Goal: Task Accomplishment & Management: Complete application form

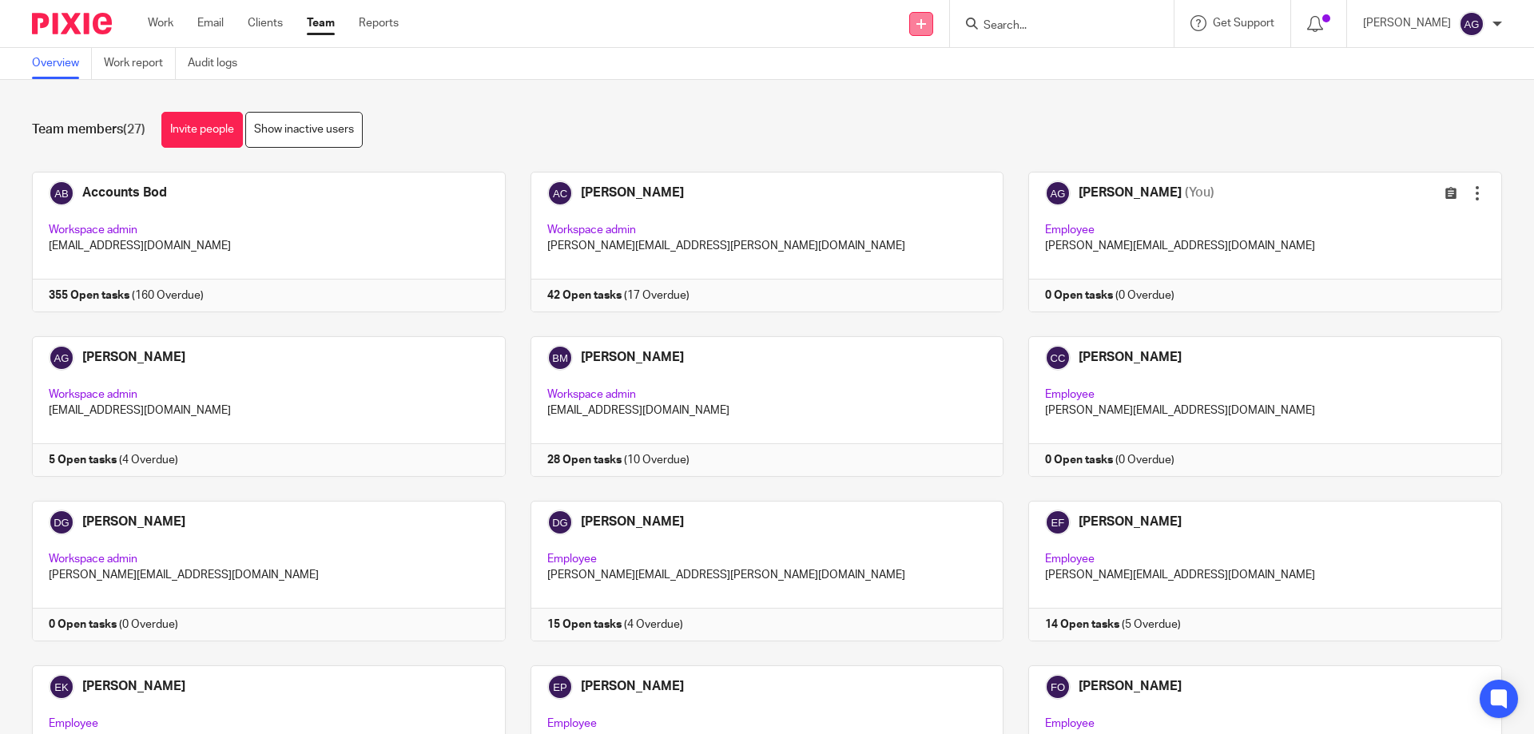
click at [933, 26] on link at bounding box center [921, 24] width 24 height 24
click at [912, 122] on link "Add client" at bounding box center [930, 121] width 98 height 23
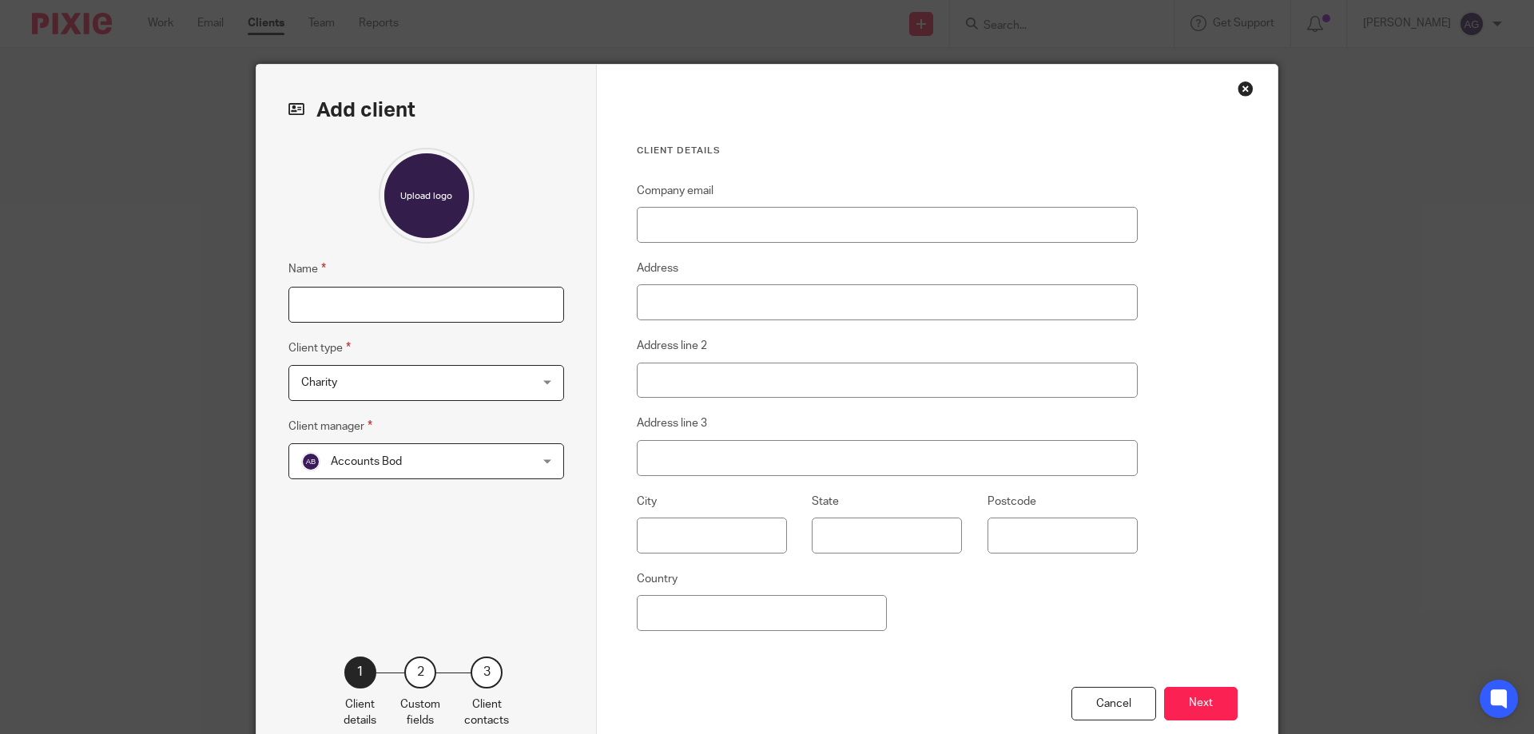
click at [401, 296] on input "Name" at bounding box center [426, 305] width 276 height 36
click at [306, 384] on span "Charity" at bounding box center [319, 382] width 36 height 11
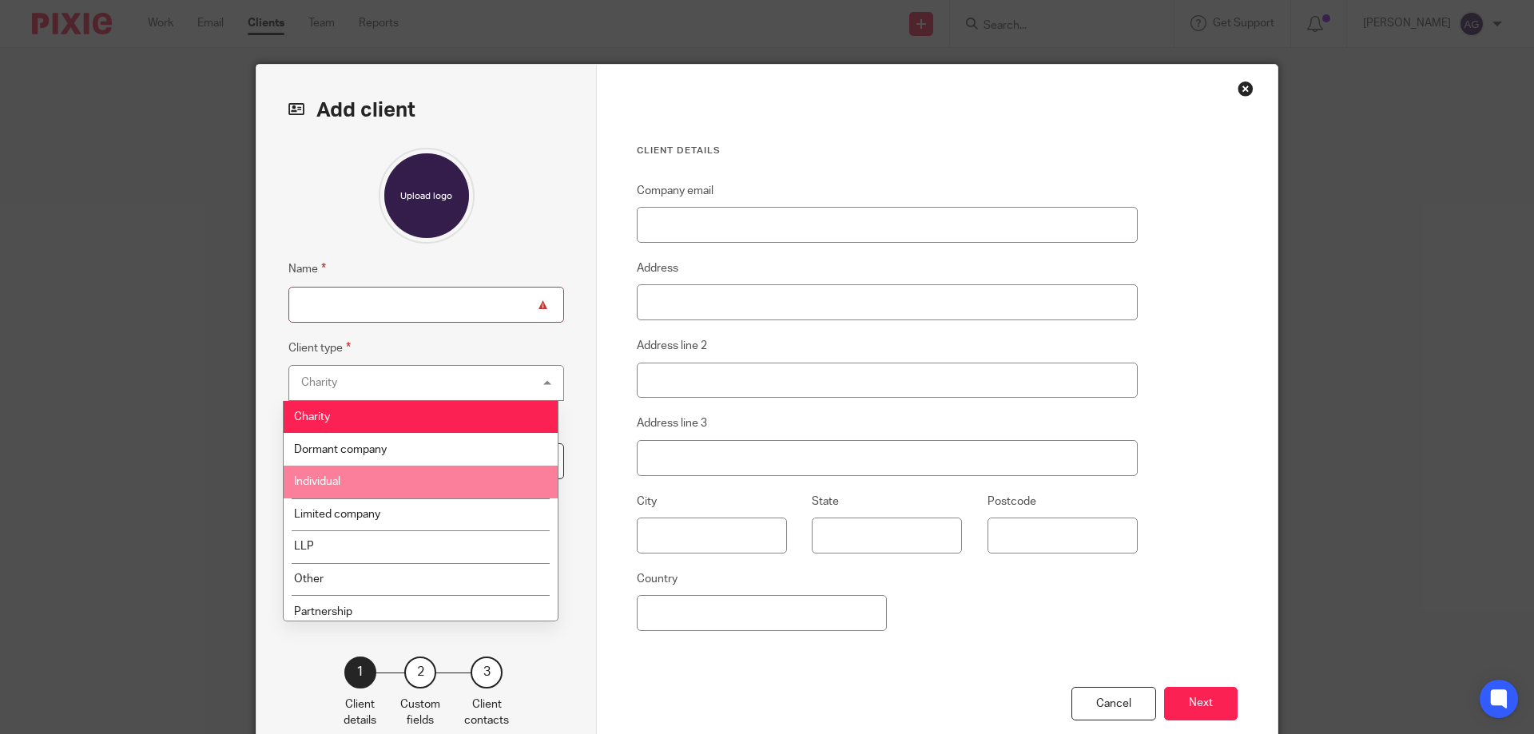
click at [324, 475] on li "Individual" at bounding box center [421, 482] width 274 height 33
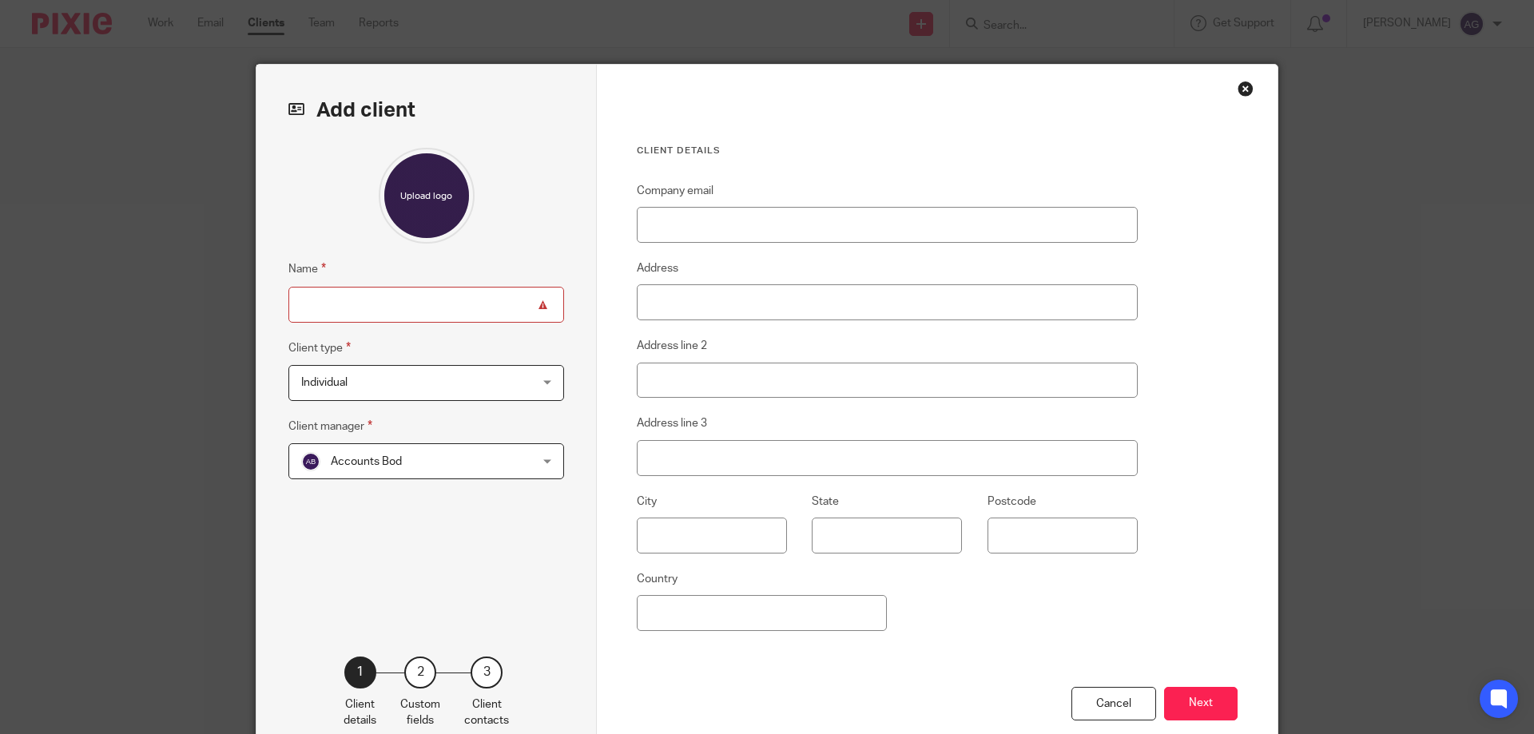
click at [357, 384] on span "Individual" at bounding box center [405, 383] width 209 height 34
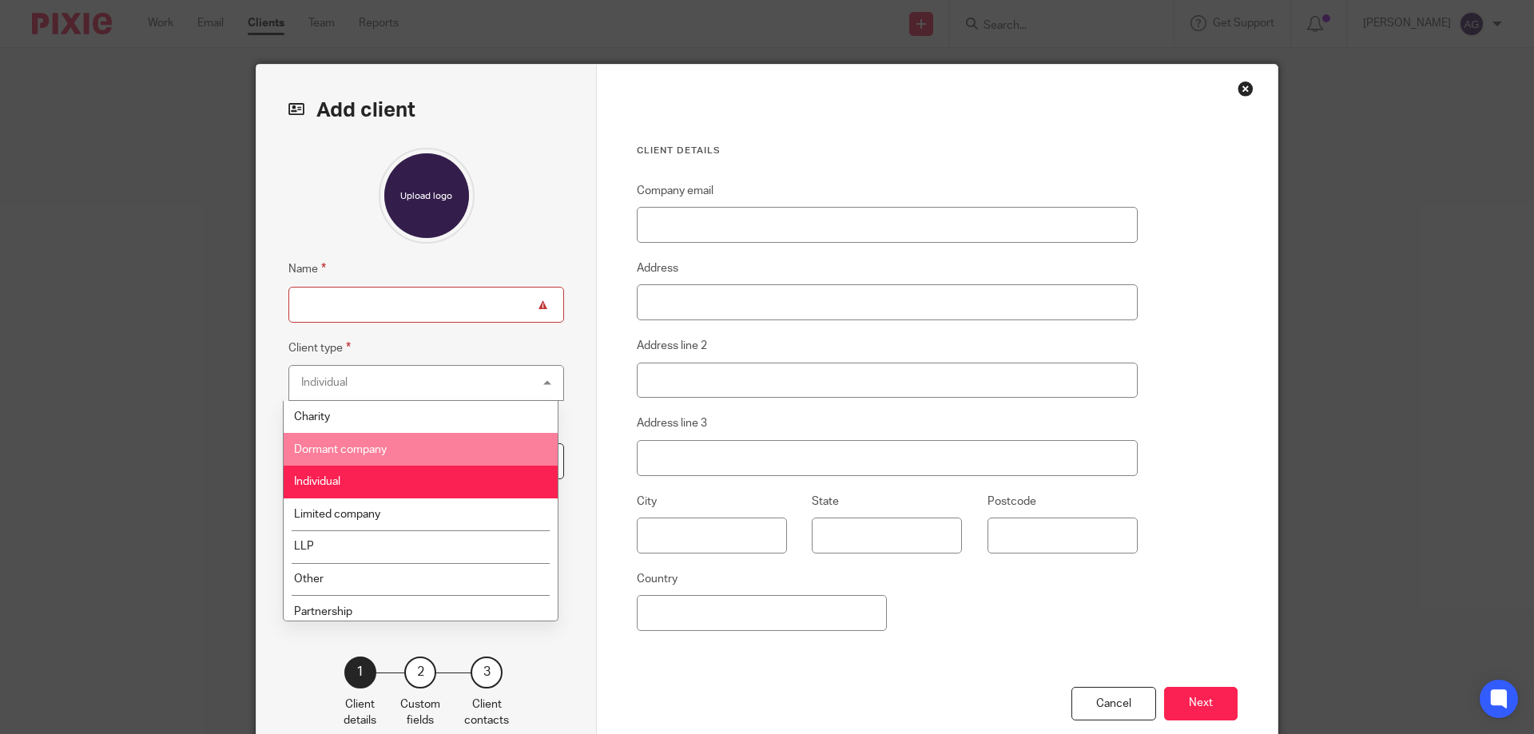
click at [352, 449] on span "Dormant company" at bounding box center [340, 449] width 93 height 11
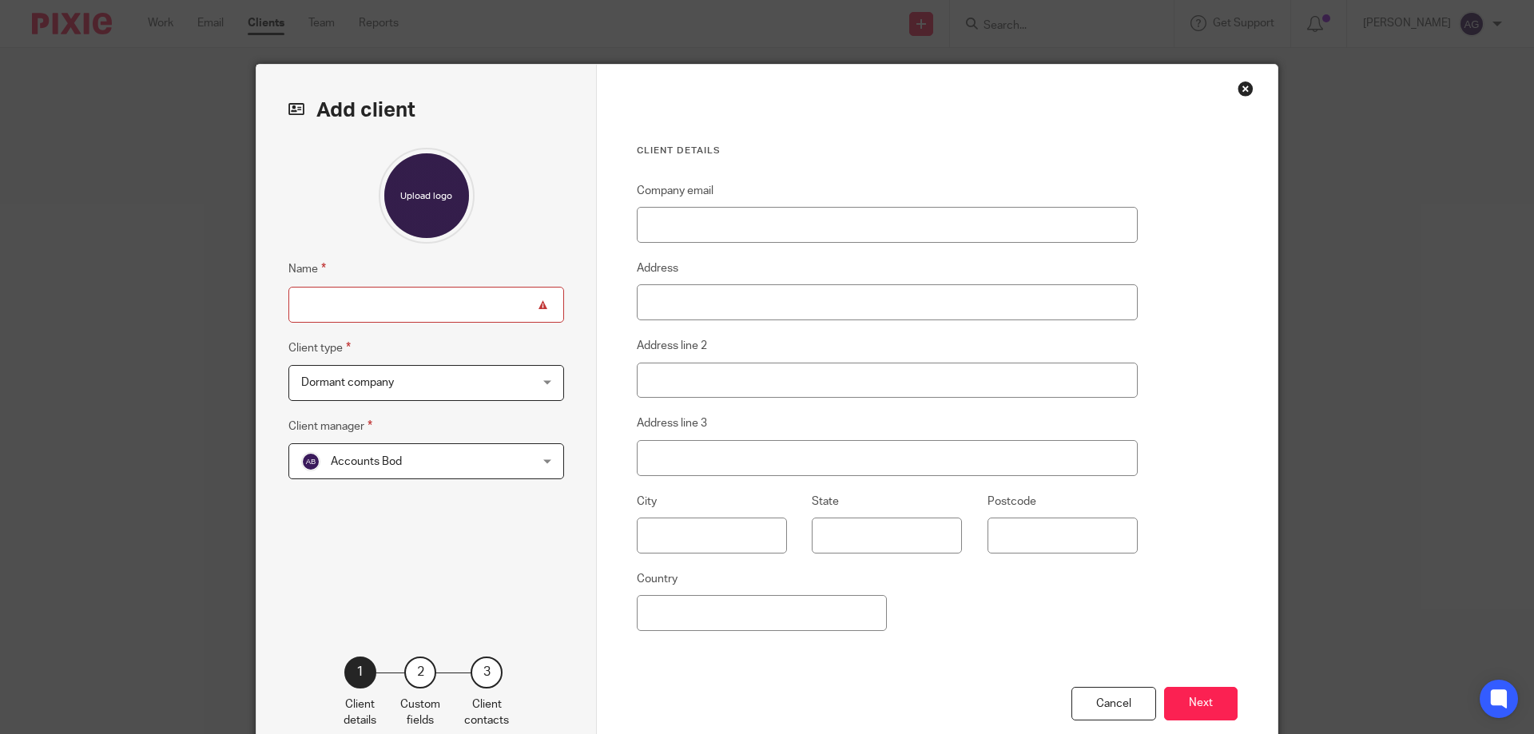
click at [384, 389] on span "Dormant company" at bounding box center [405, 383] width 209 height 34
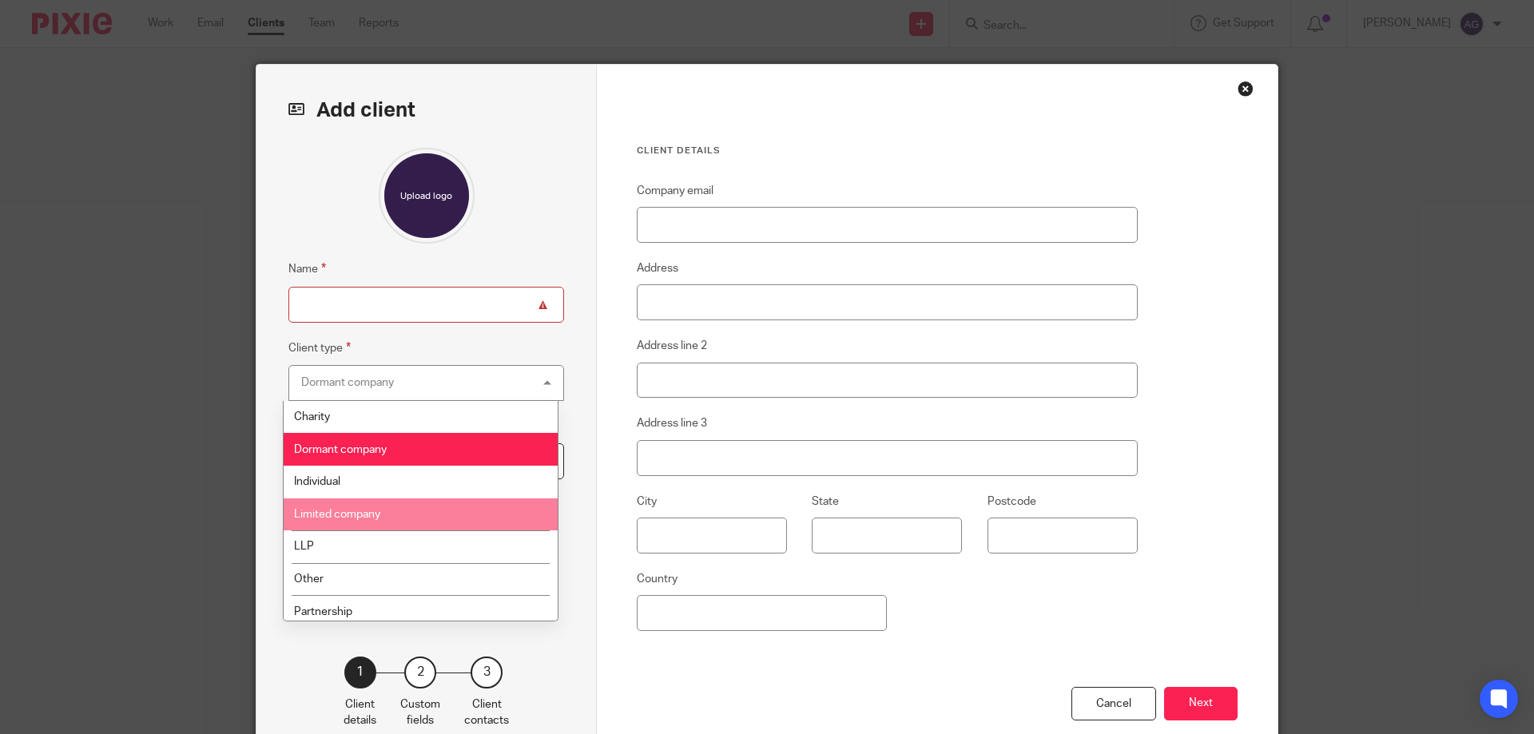
click at [340, 514] on span "Limited company" at bounding box center [337, 514] width 86 height 11
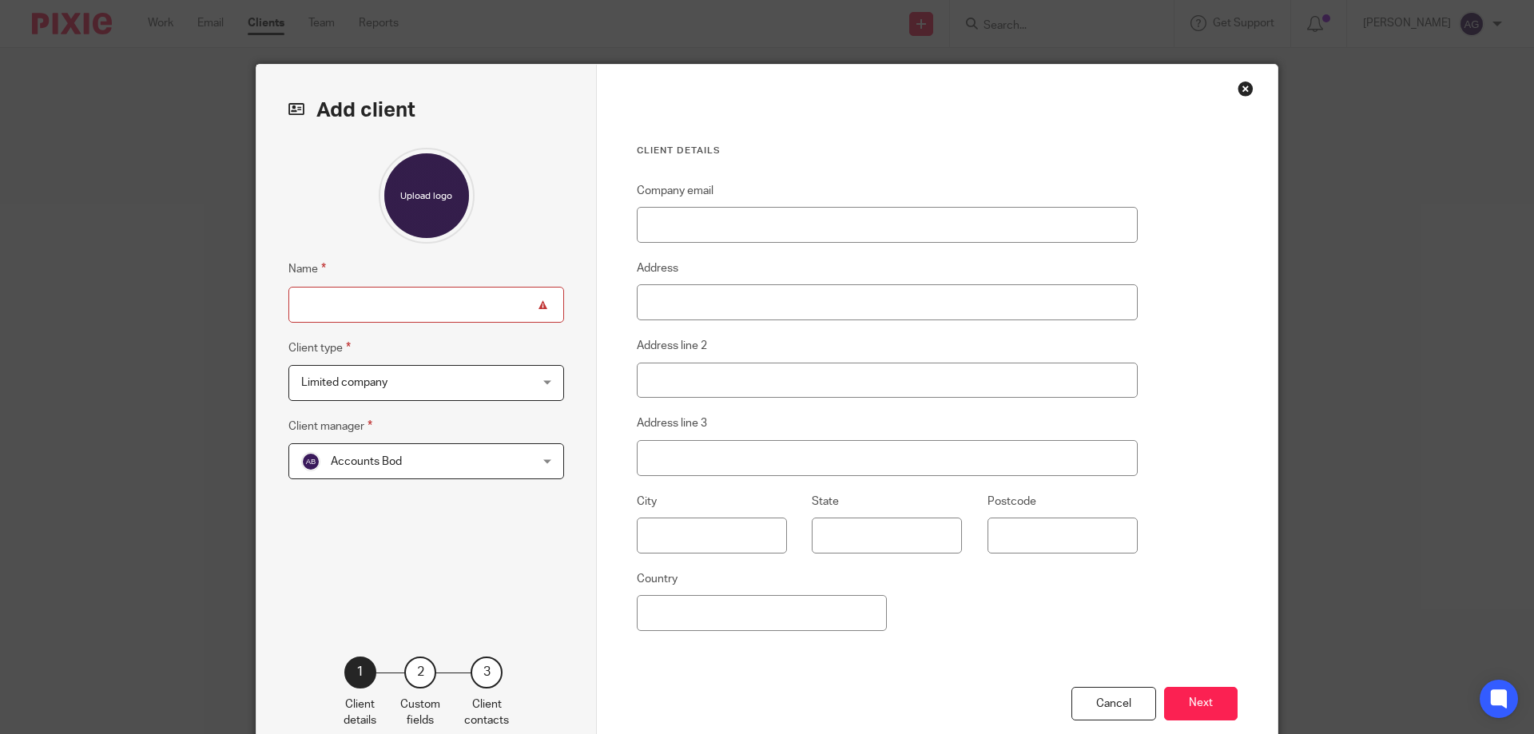
click at [348, 296] on input "Name" at bounding box center [426, 305] width 276 height 36
type input "Hoyburn Services Ltd"
click at [669, 224] on input "Company email" at bounding box center [887, 225] width 501 height 36
paste input "[EMAIL_ADDRESS][DOMAIN_NAME]"
type input "[EMAIL_ADDRESS][DOMAIN_NAME]"
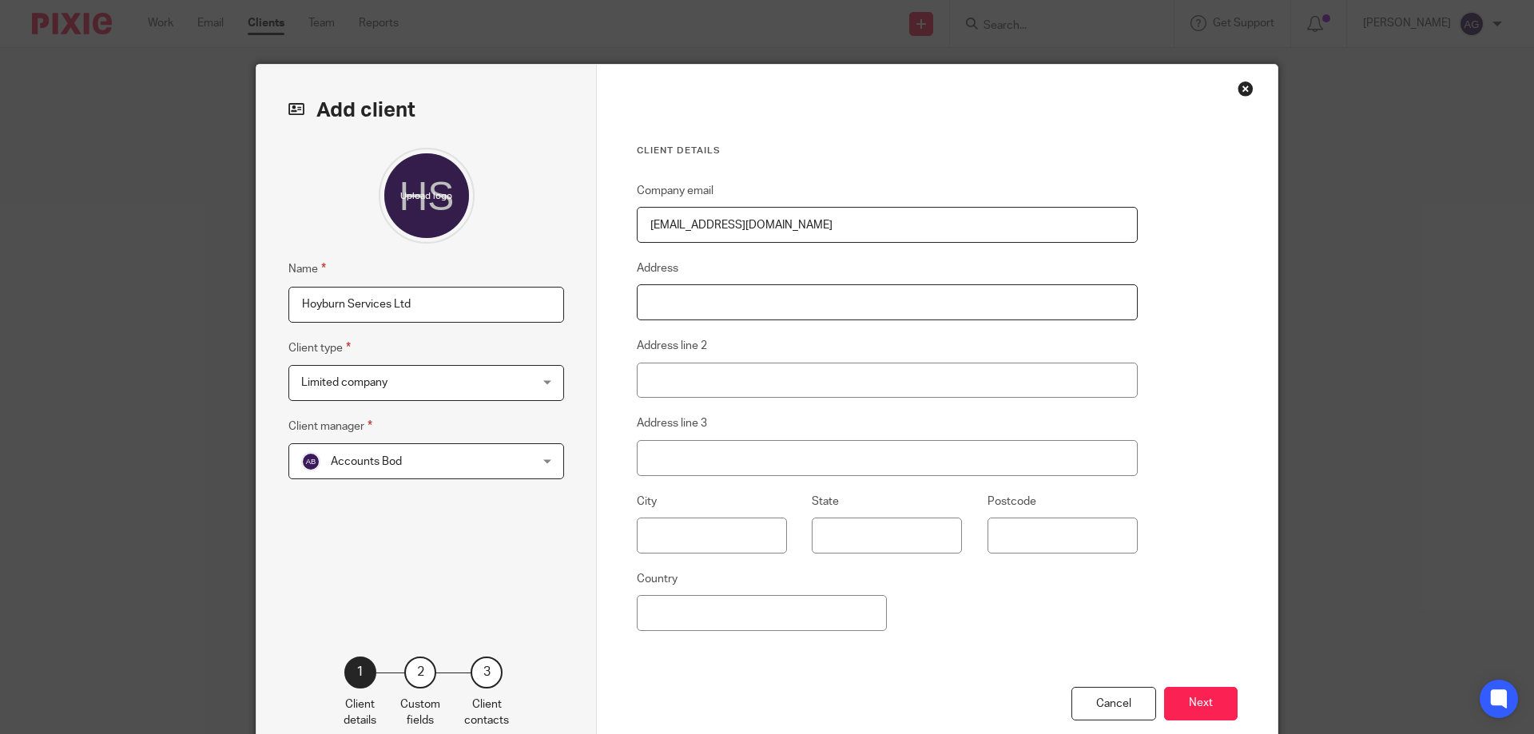
click at [672, 300] on input "Address" at bounding box center [887, 302] width 501 height 36
type input "14 Sutherland Close"
type input "Wilpshire"
type input "Blackburn"
type input "Lancashire"
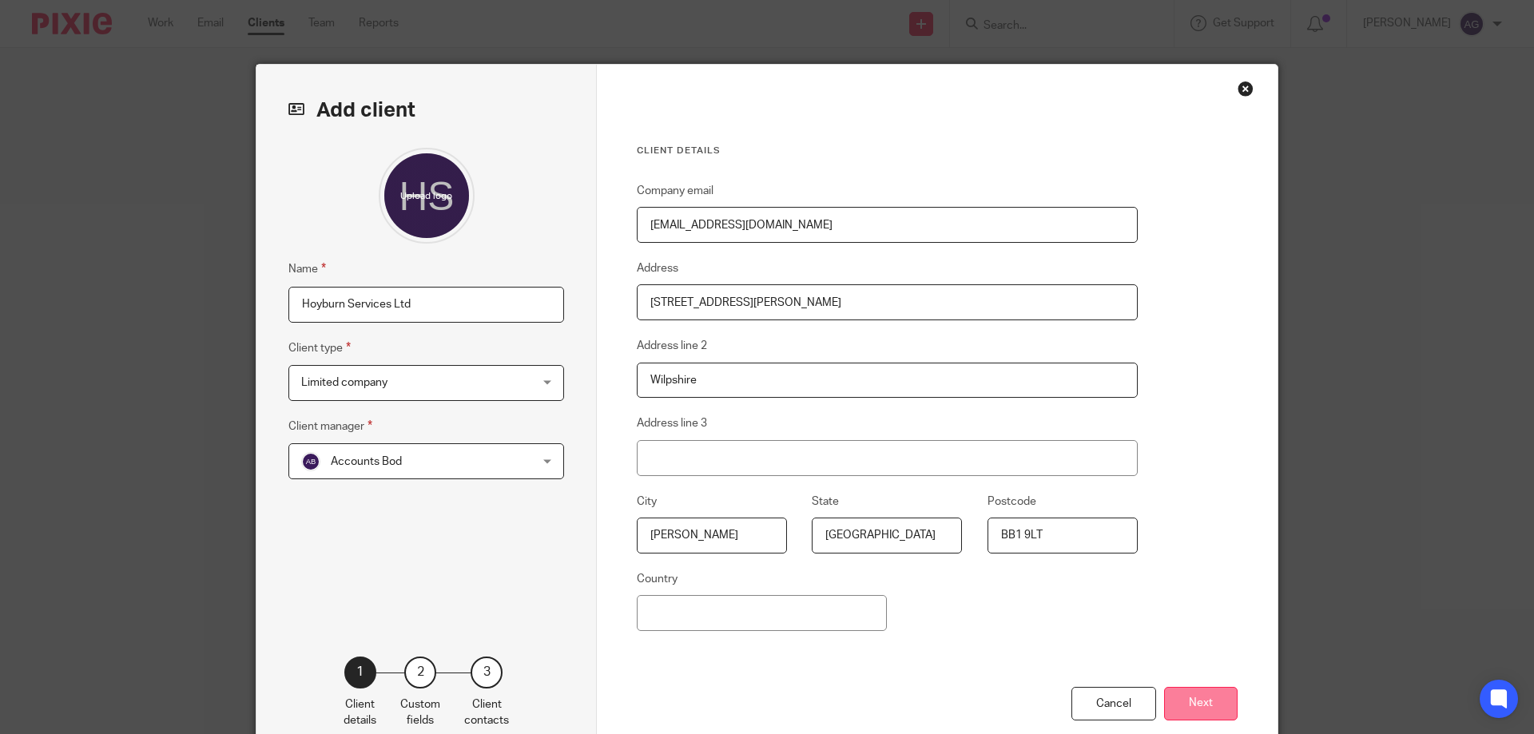
type input "BB1 9LT"
click at [1191, 704] on button "Next" at bounding box center [1201, 704] width 74 height 34
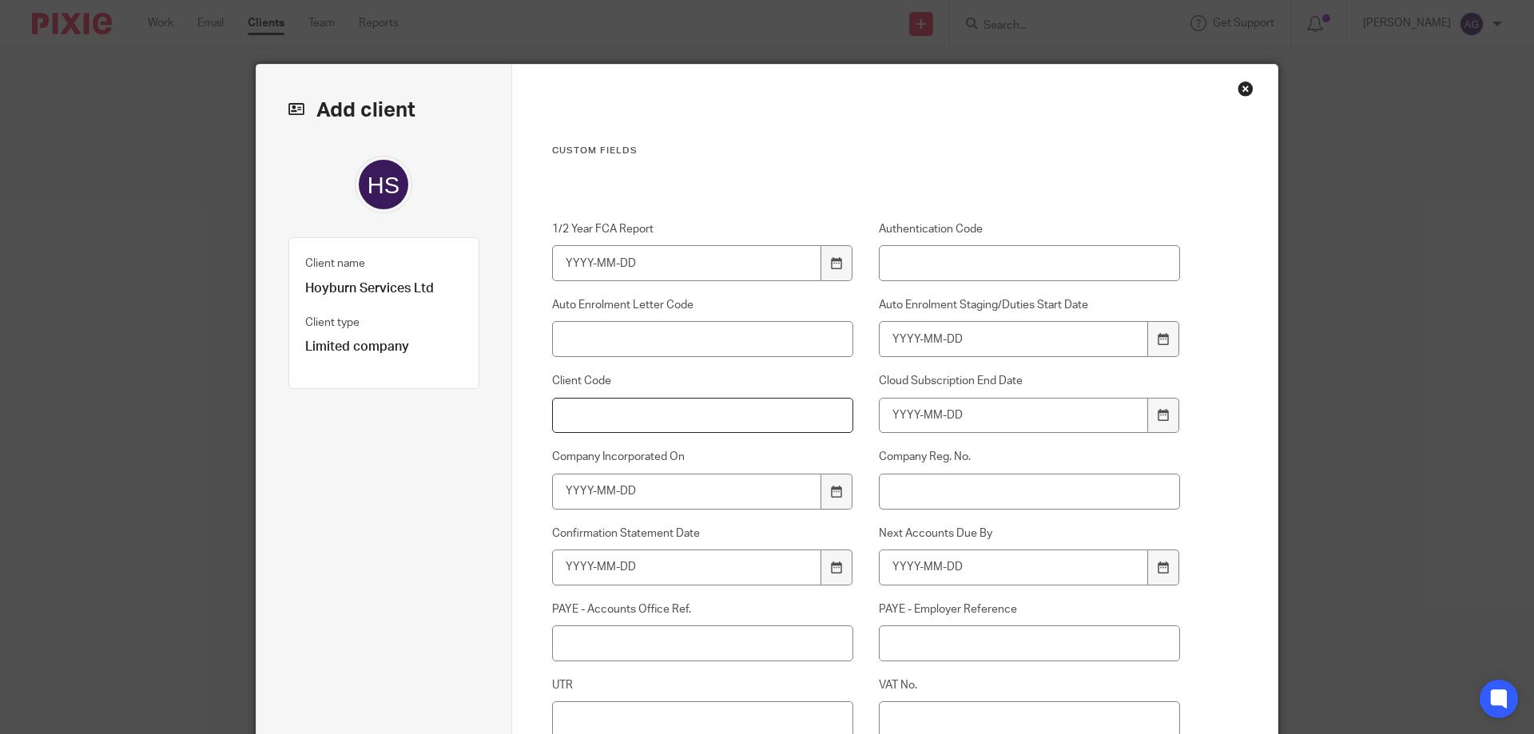
click at [589, 406] on input "Client Code" at bounding box center [703, 416] width 302 height 36
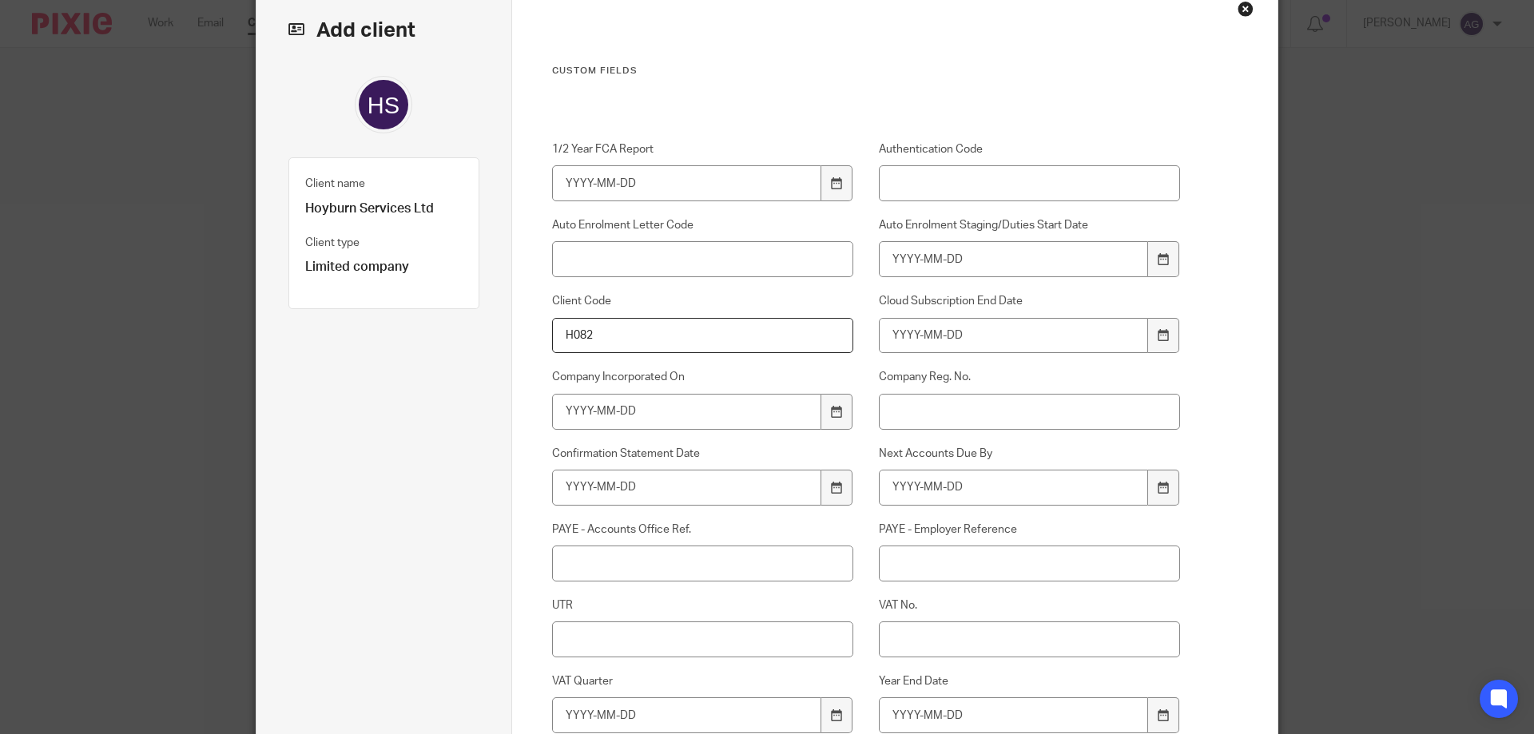
scroll to position [160, 0]
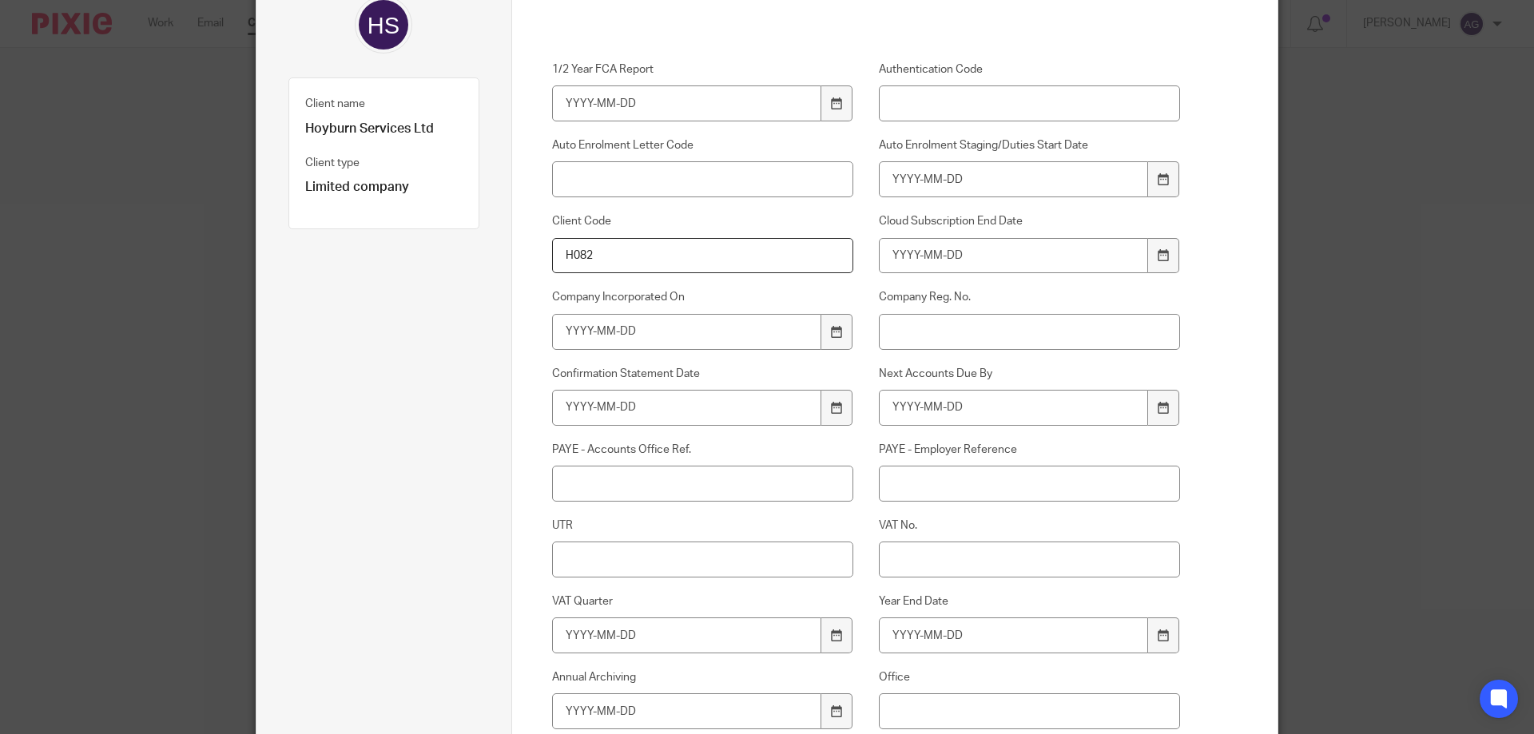
type input "H082"
click at [617, 560] on input "UTR" at bounding box center [703, 560] width 302 height 36
paste input "9269123679"
type input "9269123679"
click at [831, 640] on icon at bounding box center [837, 636] width 12 height 12
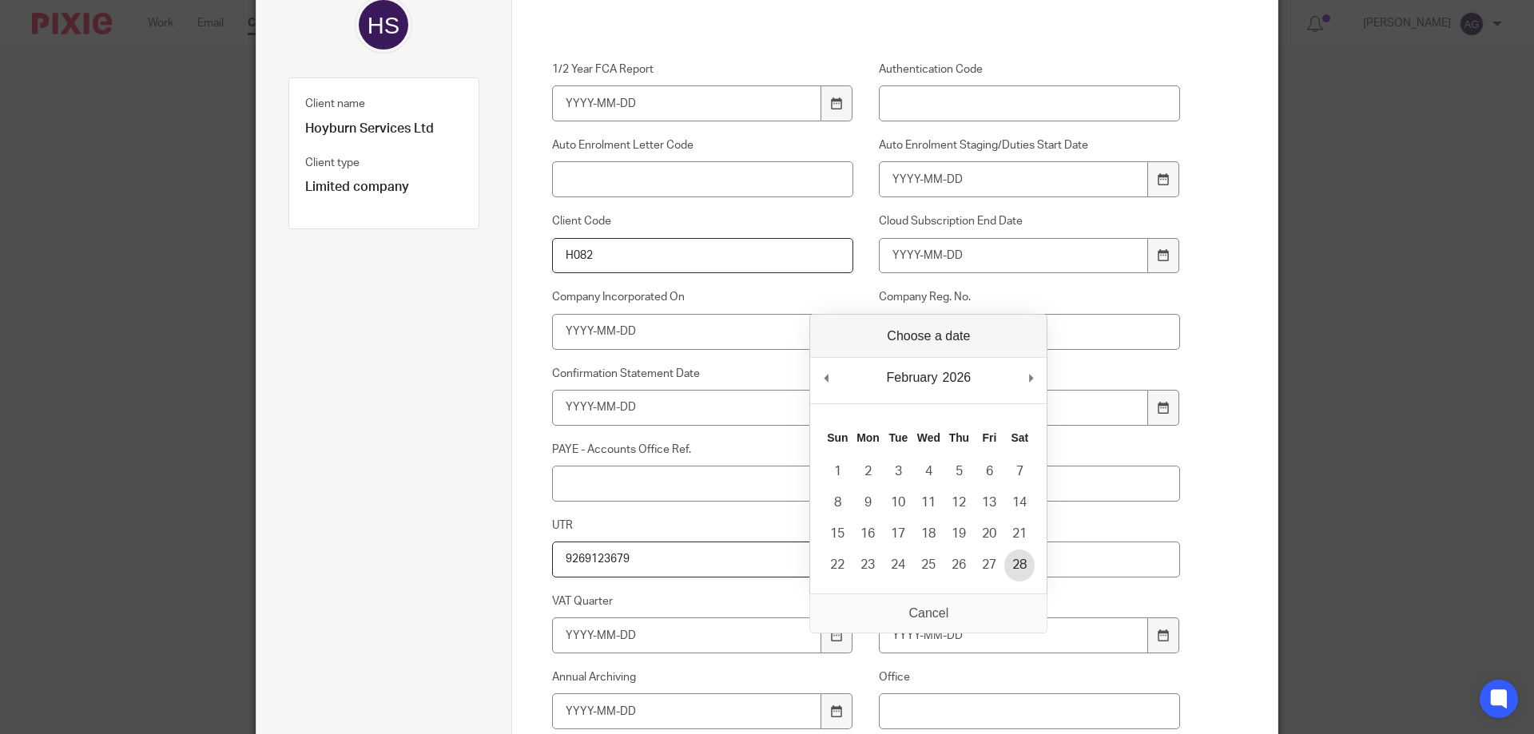
type input "2026-02-28"
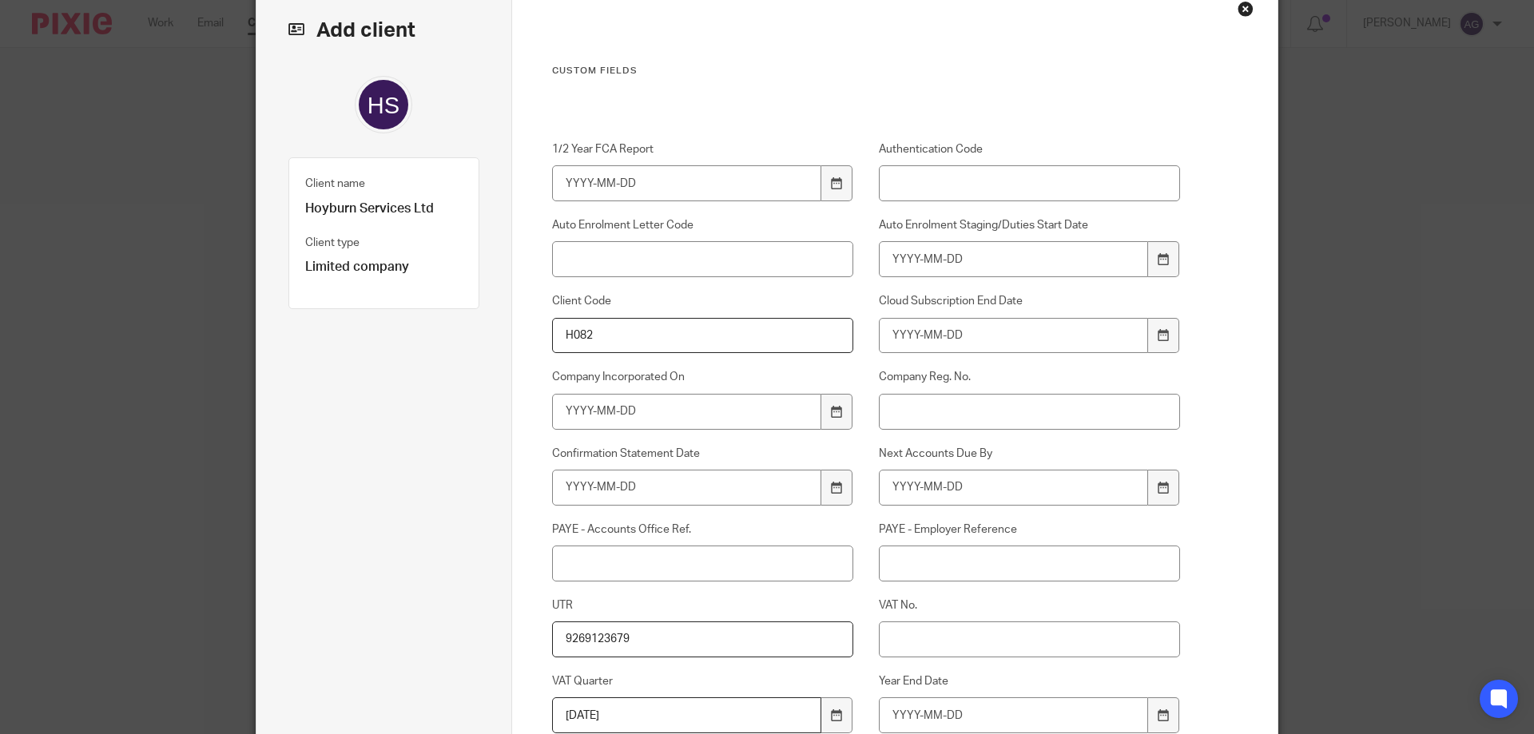
scroll to position [0, 0]
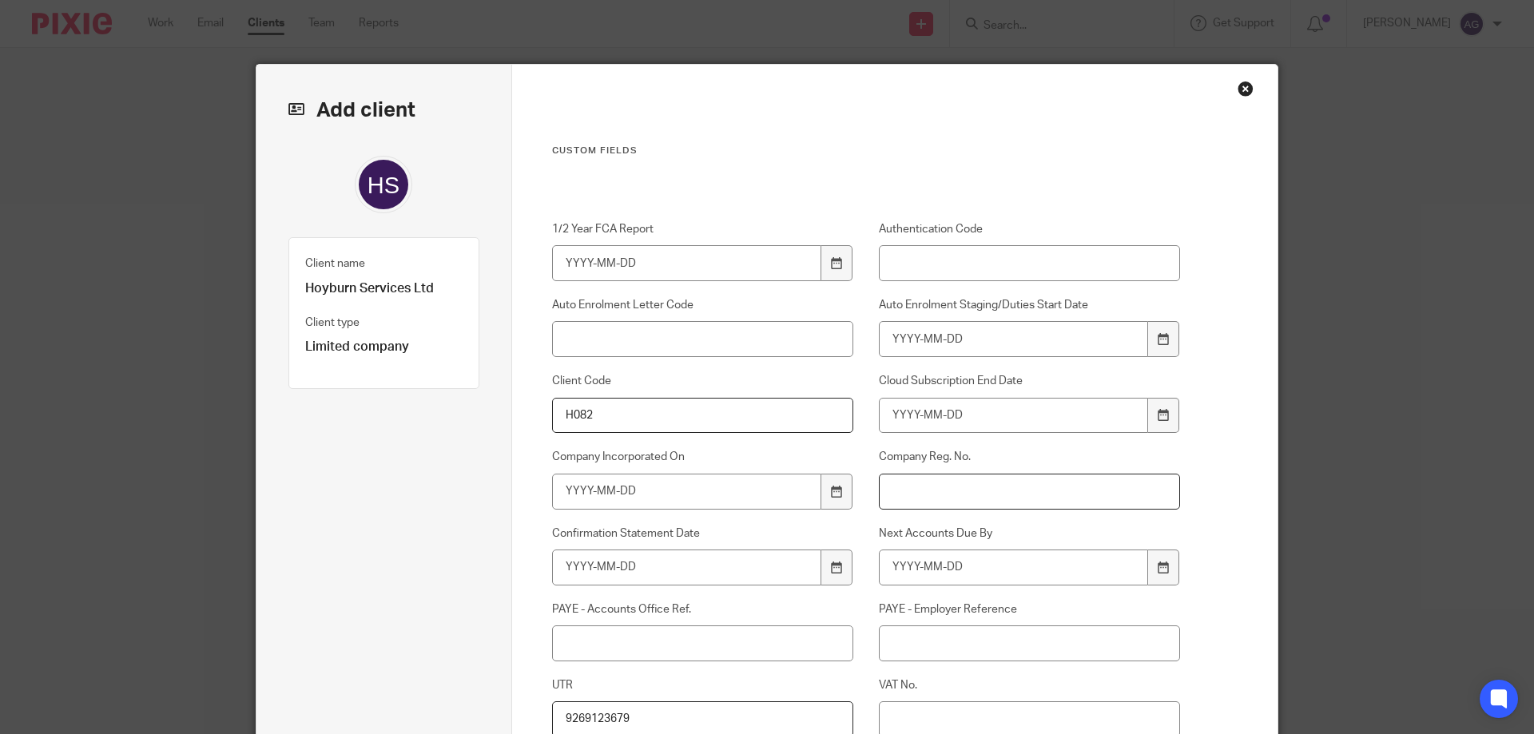
click at [956, 493] on input "Company Reg. No." at bounding box center [1030, 492] width 302 height 36
click at [951, 493] on input "Company Reg. No." at bounding box center [1030, 492] width 302 height 36
paste input "16663864"
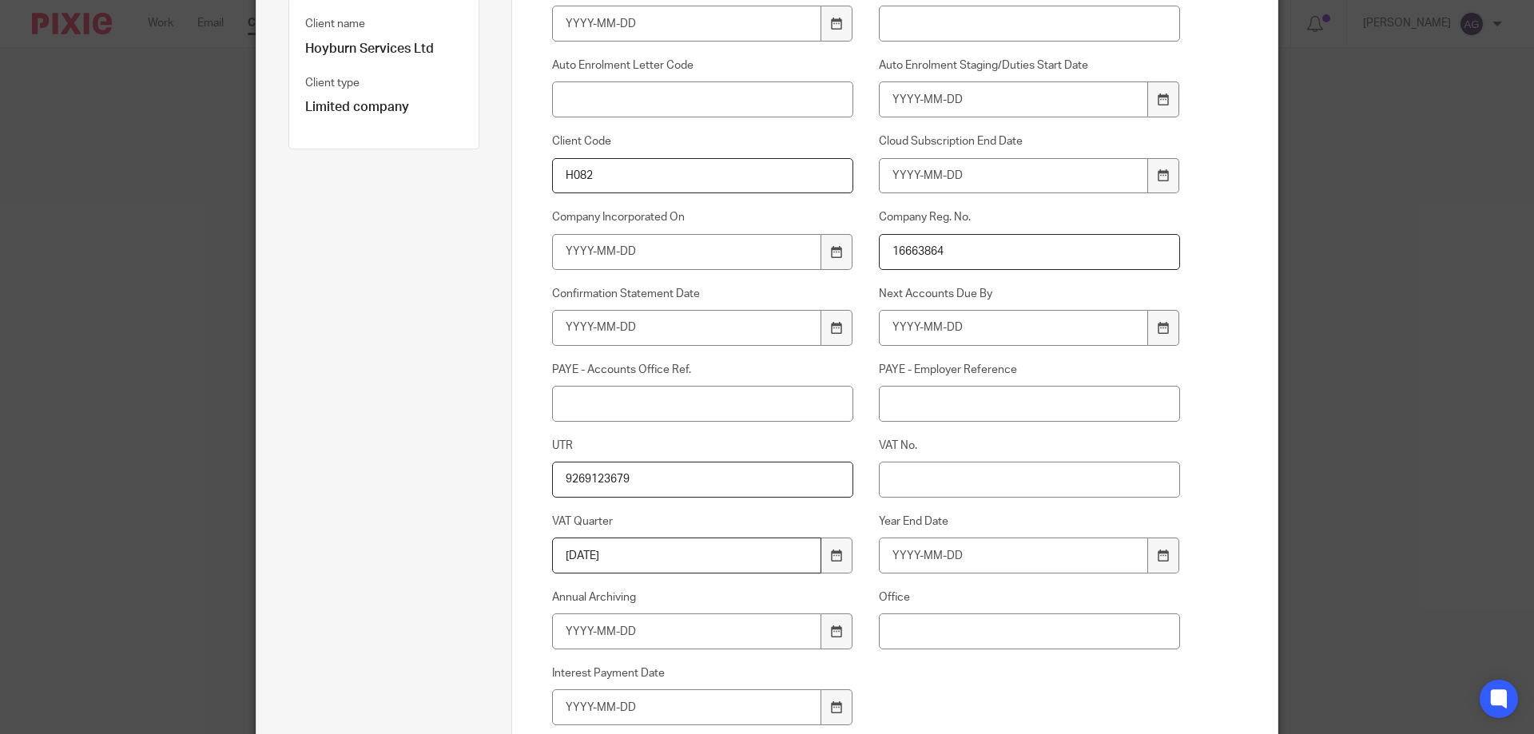
scroll to position [426, 0]
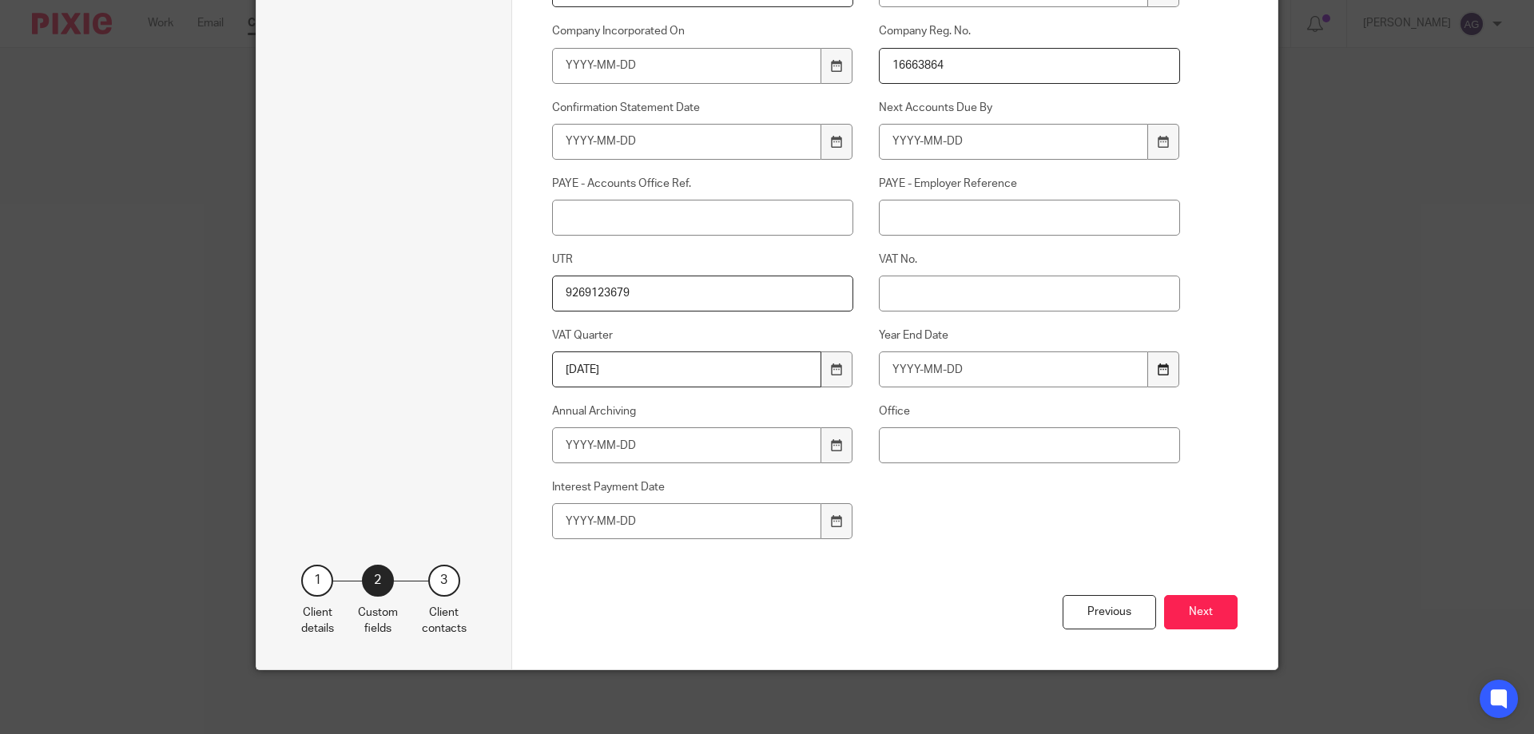
type input "16663864"
click at [1158, 372] on icon at bounding box center [1164, 370] width 12 height 12
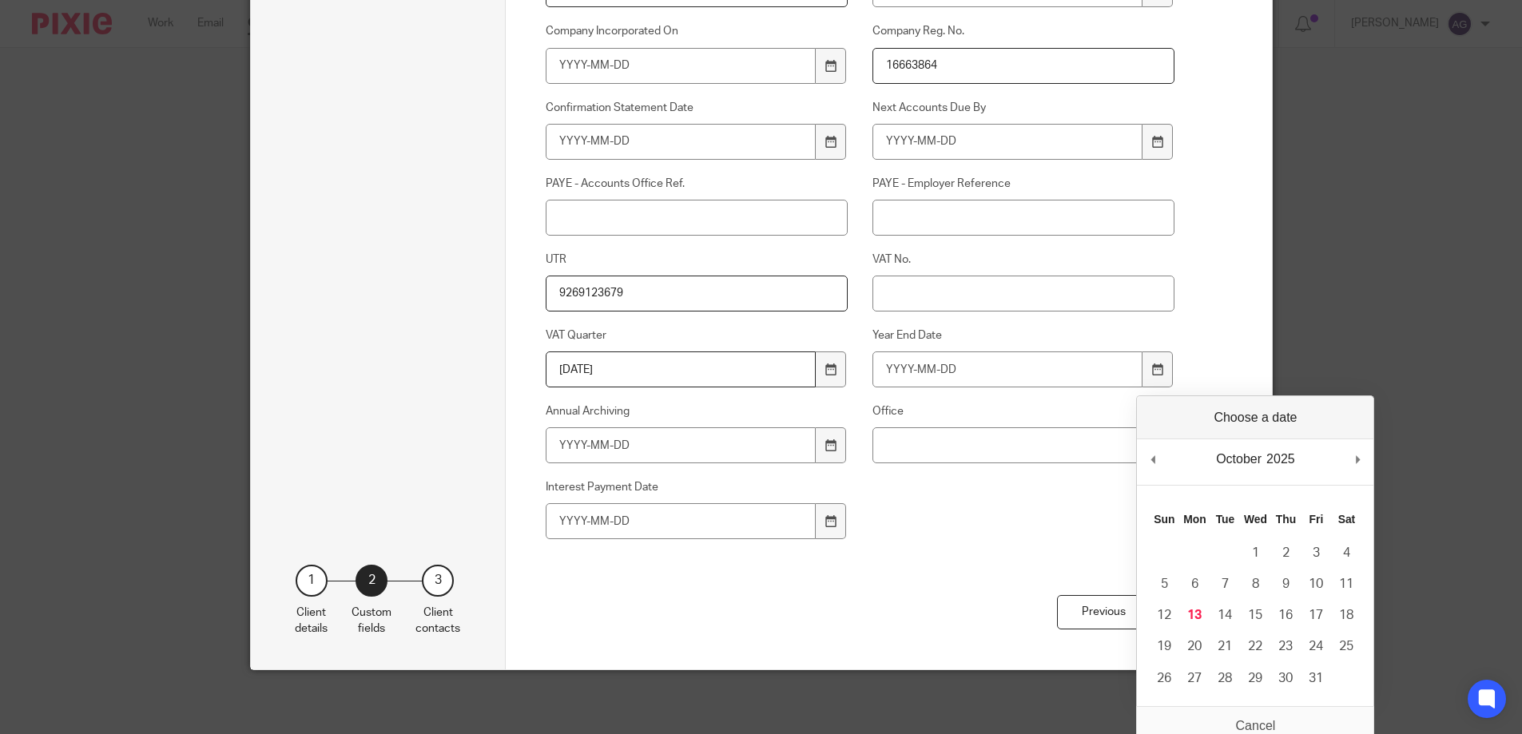
click at [1225, 322] on div "Custom fields 1/2 Year FCA Report Authentication Code Auto Enrolment Letter Cod…" at bounding box center [889, 154] width 766 height 1031
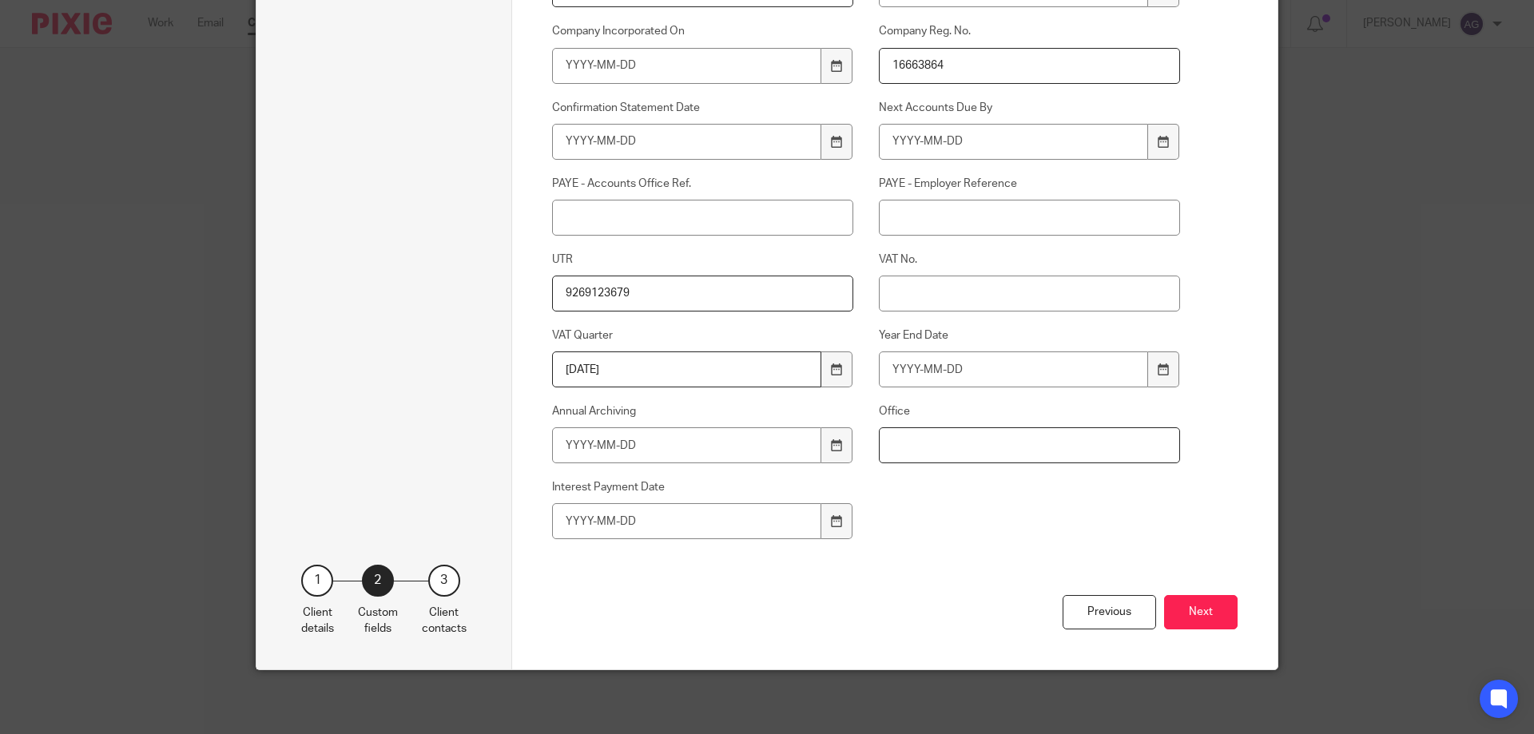
click at [933, 443] on input "Office" at bounding box center [1030, 445] width 302 height 36
type input "Blackburn"
click at [1201, 601] on button "Next" at bounding box center [1201, 612] width 74 height 34
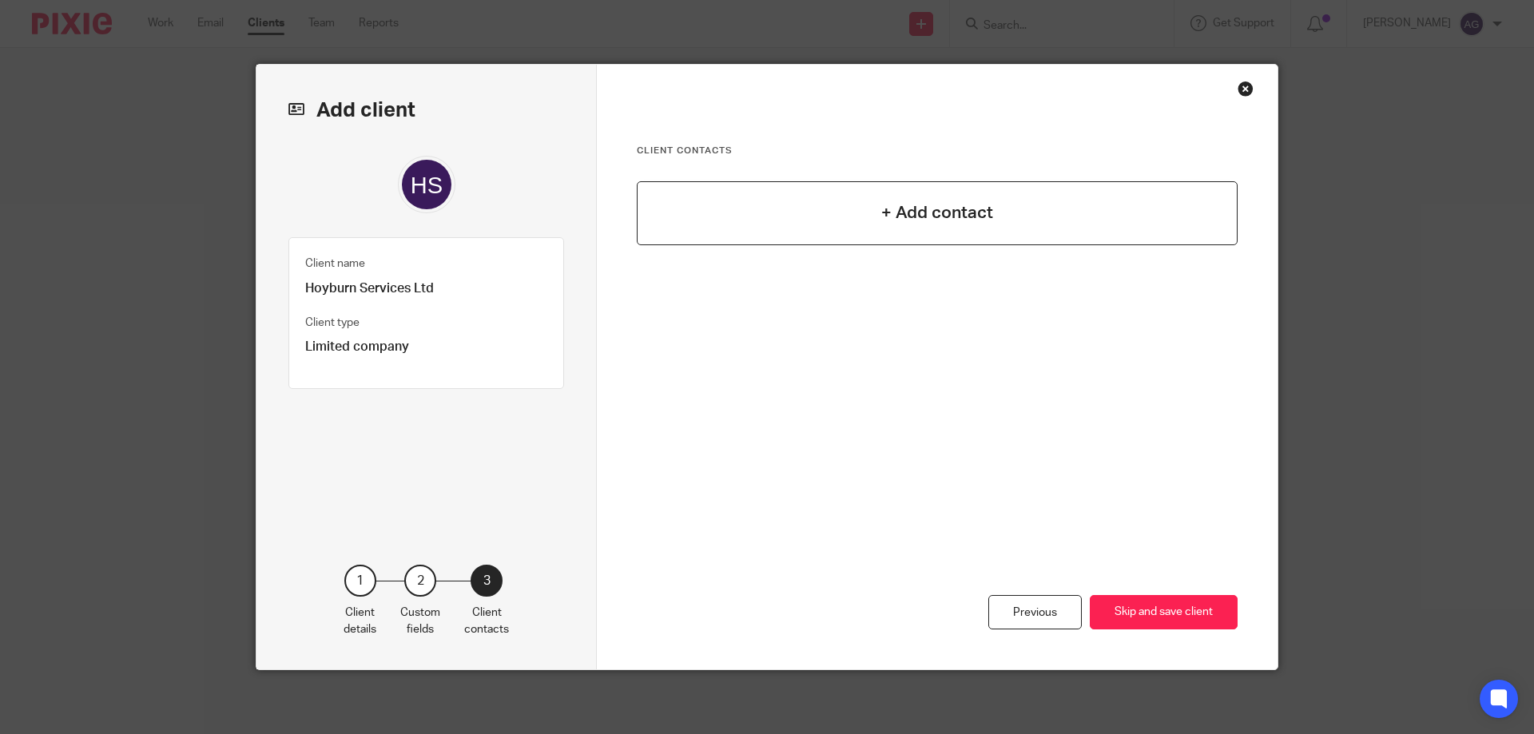
click at [1037, 213] on div "+ Add contact" at bounding box center [937, 213] width 601 height 64
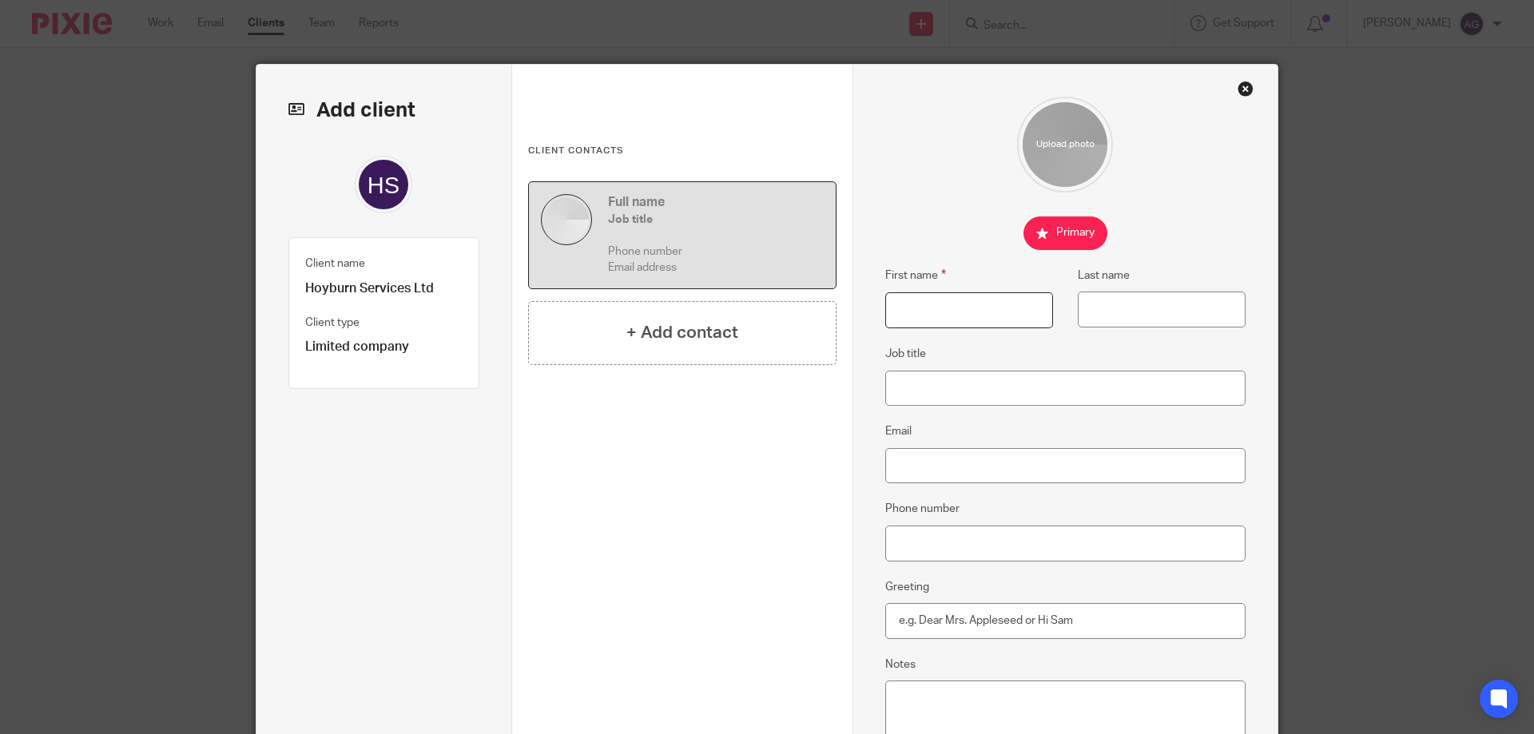
click at [969, 320] on input "First name" at bounding box center [969, 310] width 168 height 36
type input "Aiden"
click at [1111, 306] on input "Last name" at bounding box center [1162, 310] width 168 height 36
type input "Hoyle"
click at [940, 459] on input "Email" at bounding box center [1065, 466] width 361 height 36
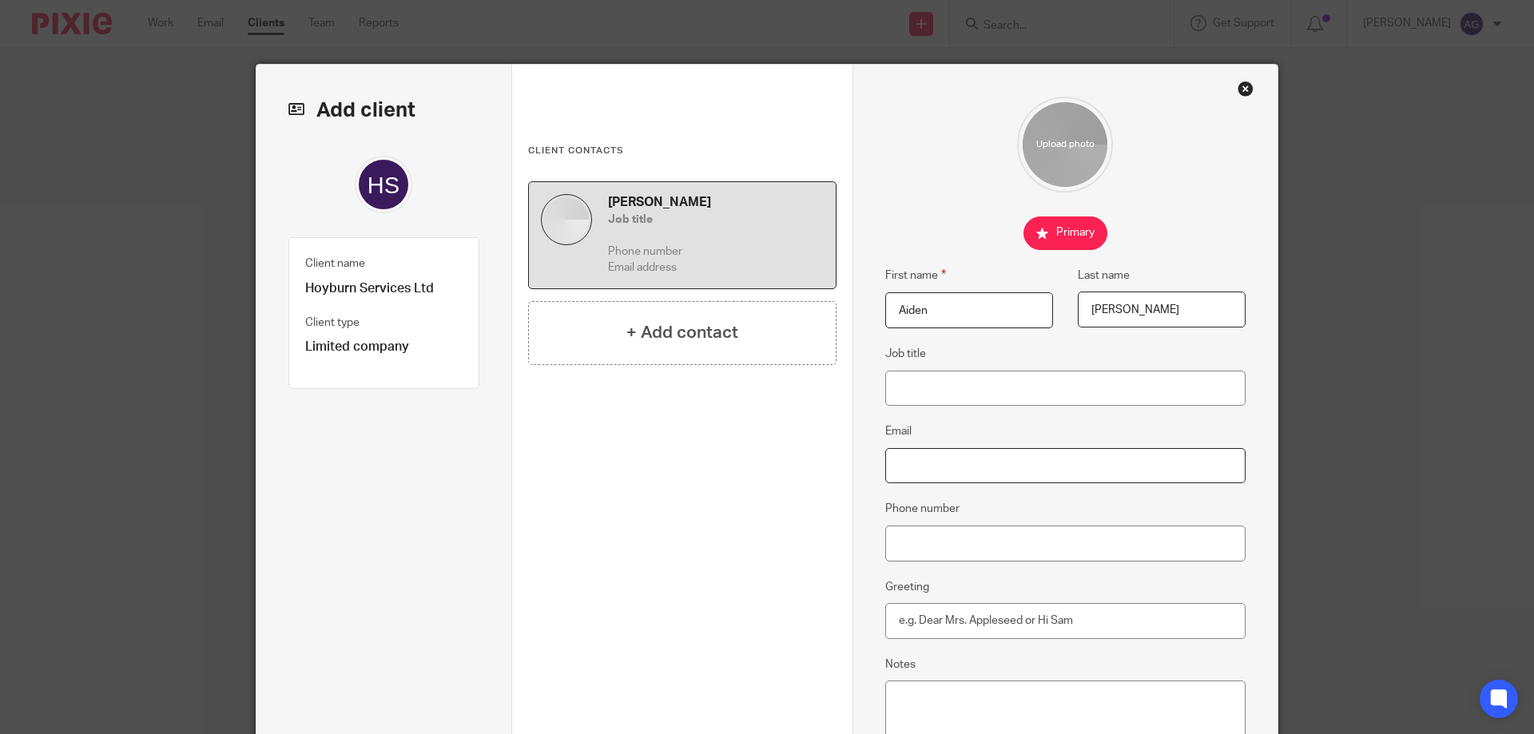
paste input "[EMAIL_ADDRESS][DOMAIN_NAME]"
type input "[EMAIL_ADDRESS][DOMAIN_NAME]"
click at [953, 548] on input "Phone number" at bounding box center [1065, 544] width 361 height 36
paste input "07387 271 168"
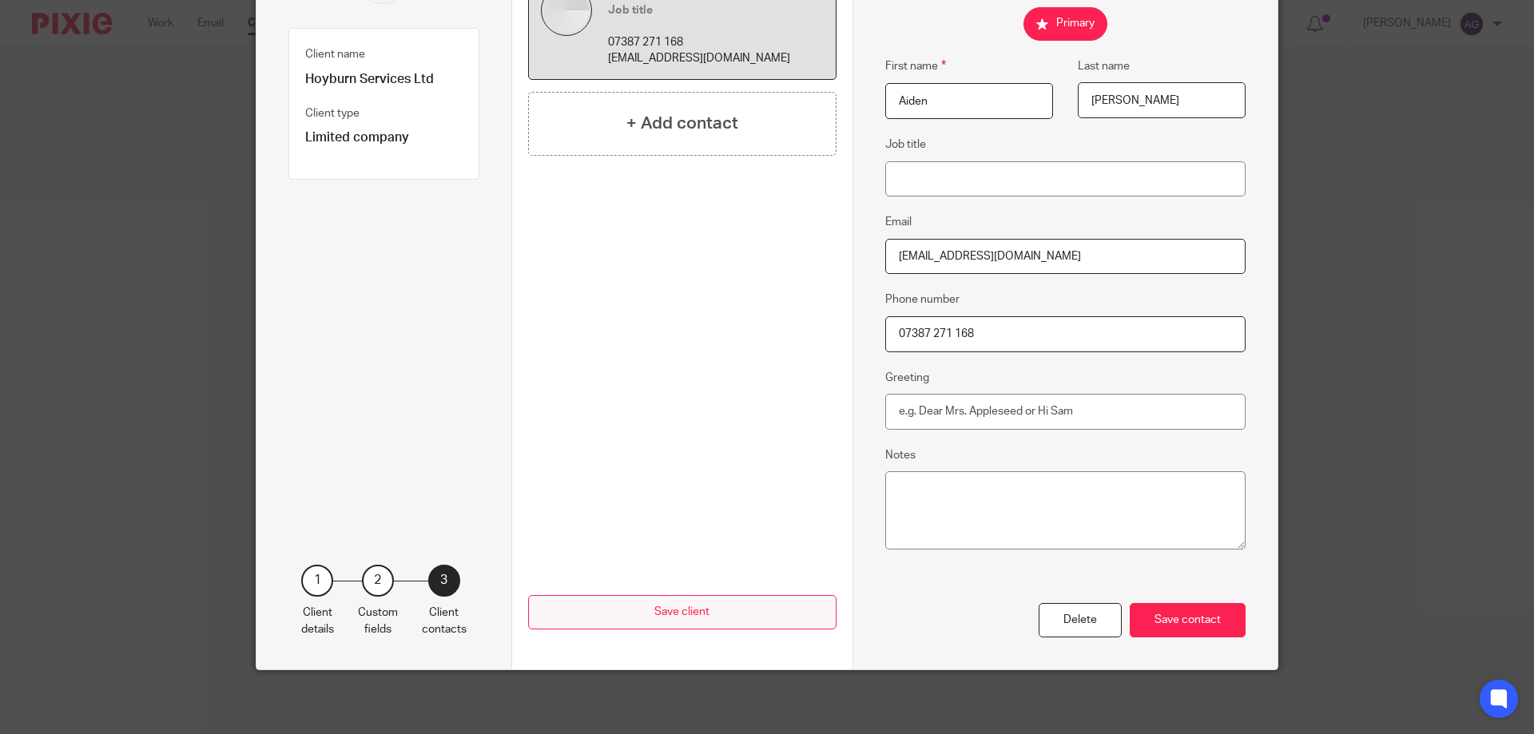
type input "07387 271 168"
click at [726, 619] on button "Save client" at bounding box center [682, 612] width 308 height 34
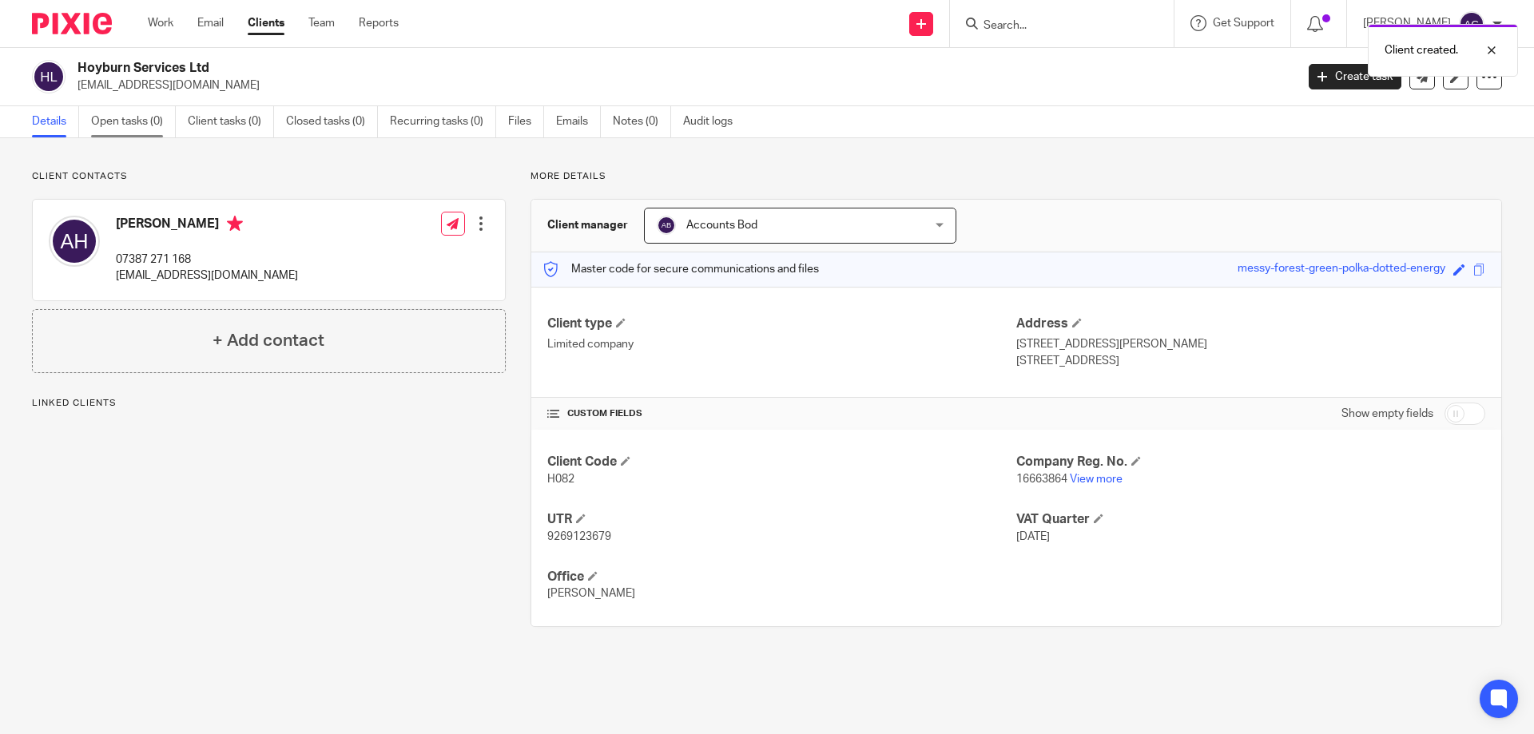
click at [141, 129] on link "Open tasks (0)" at bounding box center [133, 121] width 85 height 31
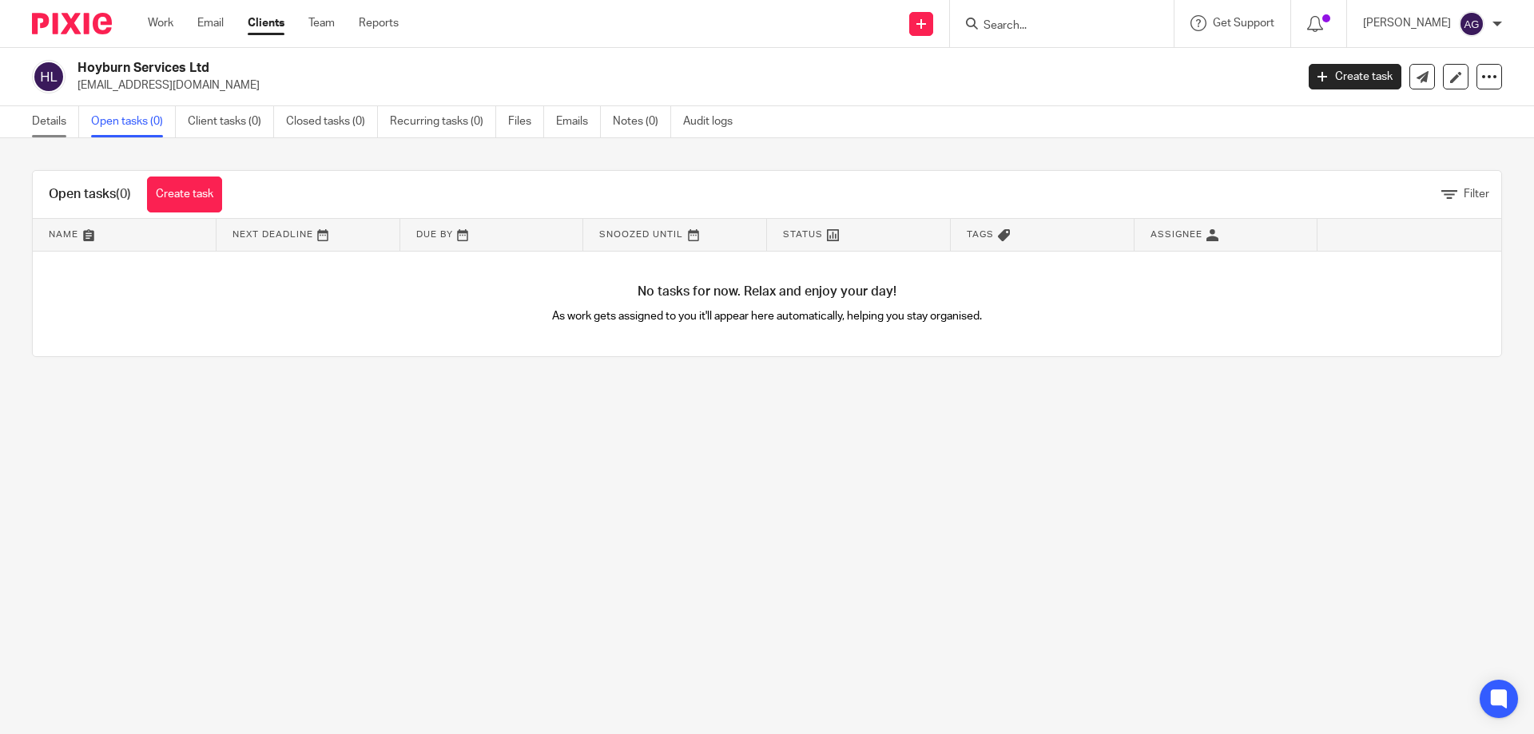
click at [68, 126] on link "Details" at bounding box center [55, 121] width 47 height 31
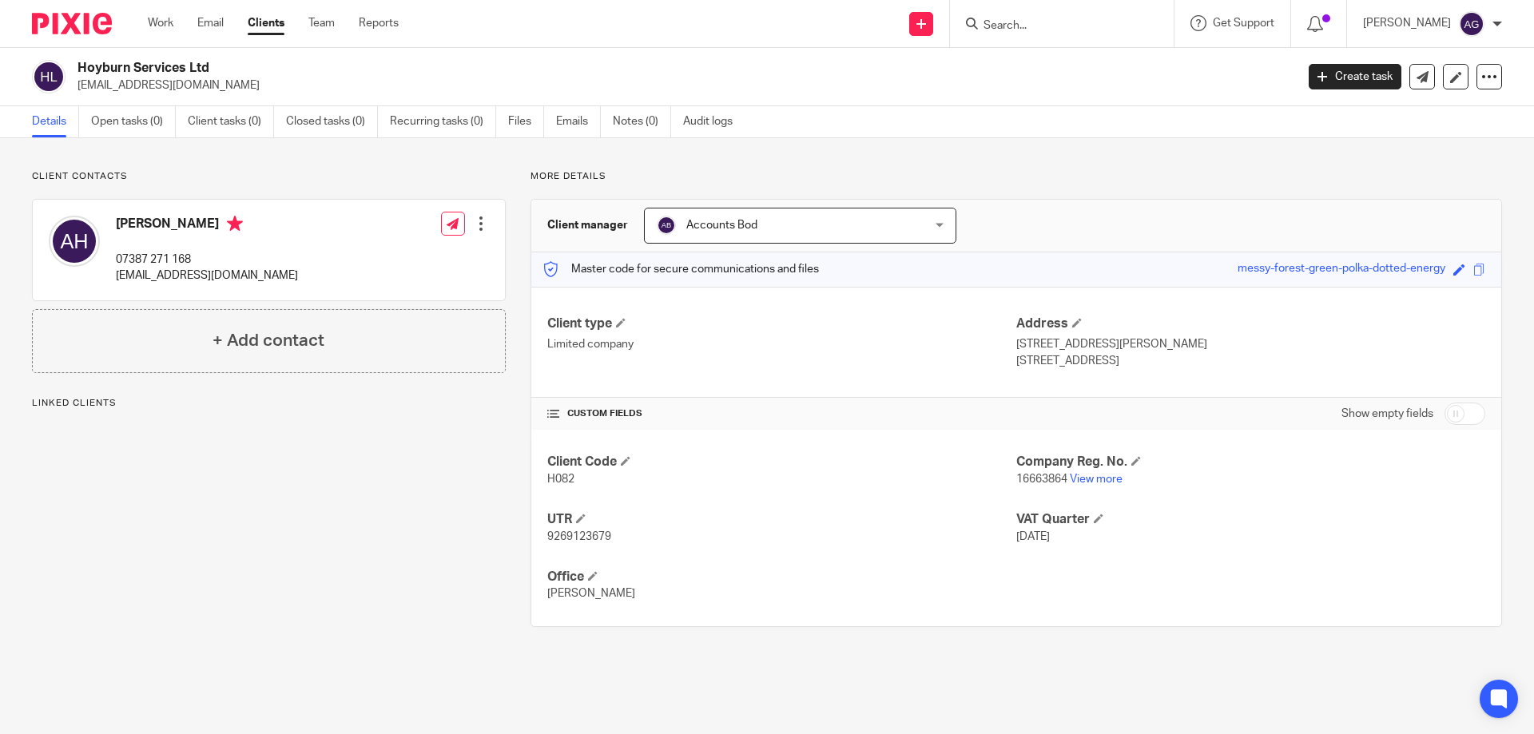
click at [1481, 81] on icon at bounding box center [1489, 77] width 16 height 16
click at [1393, 112] on link "Update from Companies House" at bounding box center [1390, 116] width 177 height 23
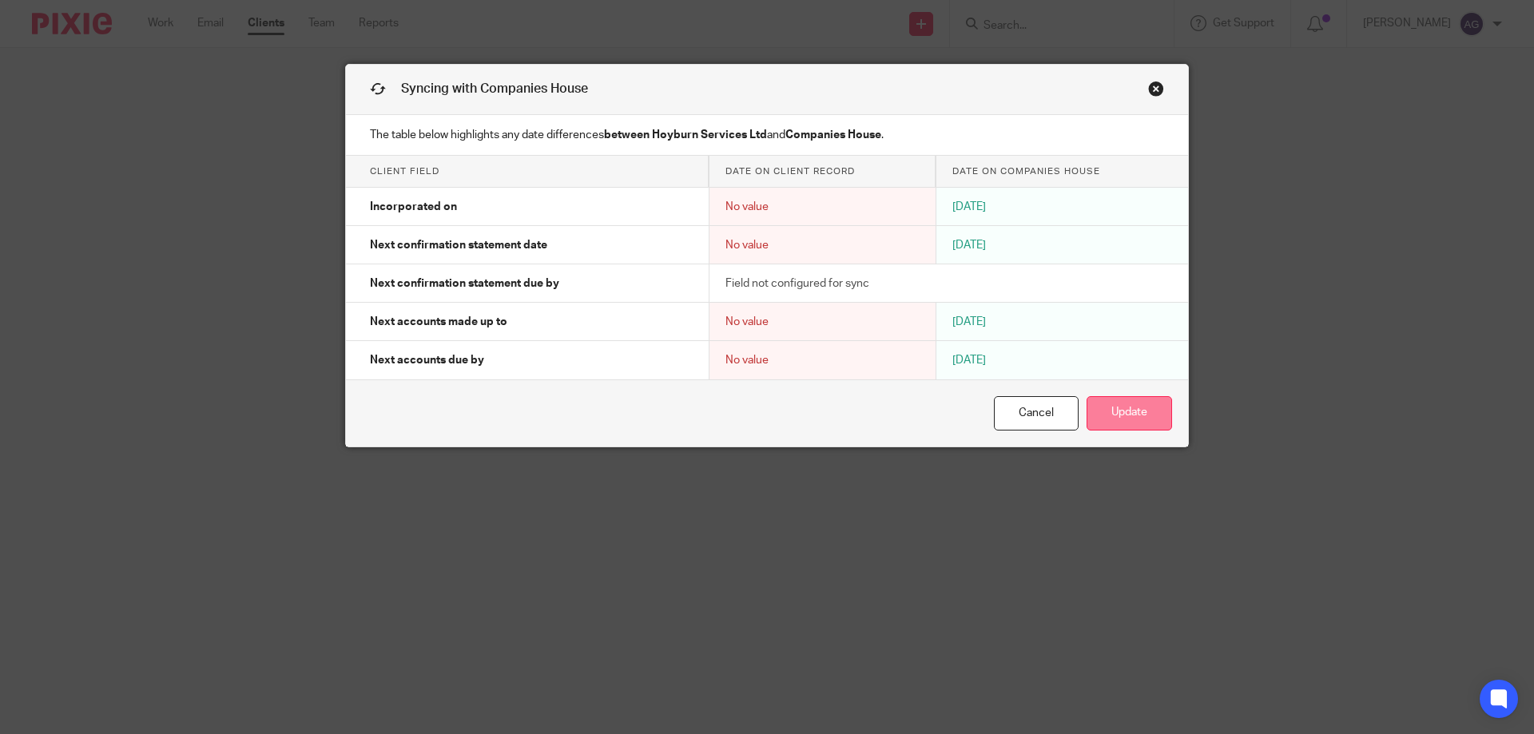
click at [1135, 416] on button "Update" at bounding box center [1129, 413] width 85 height 34
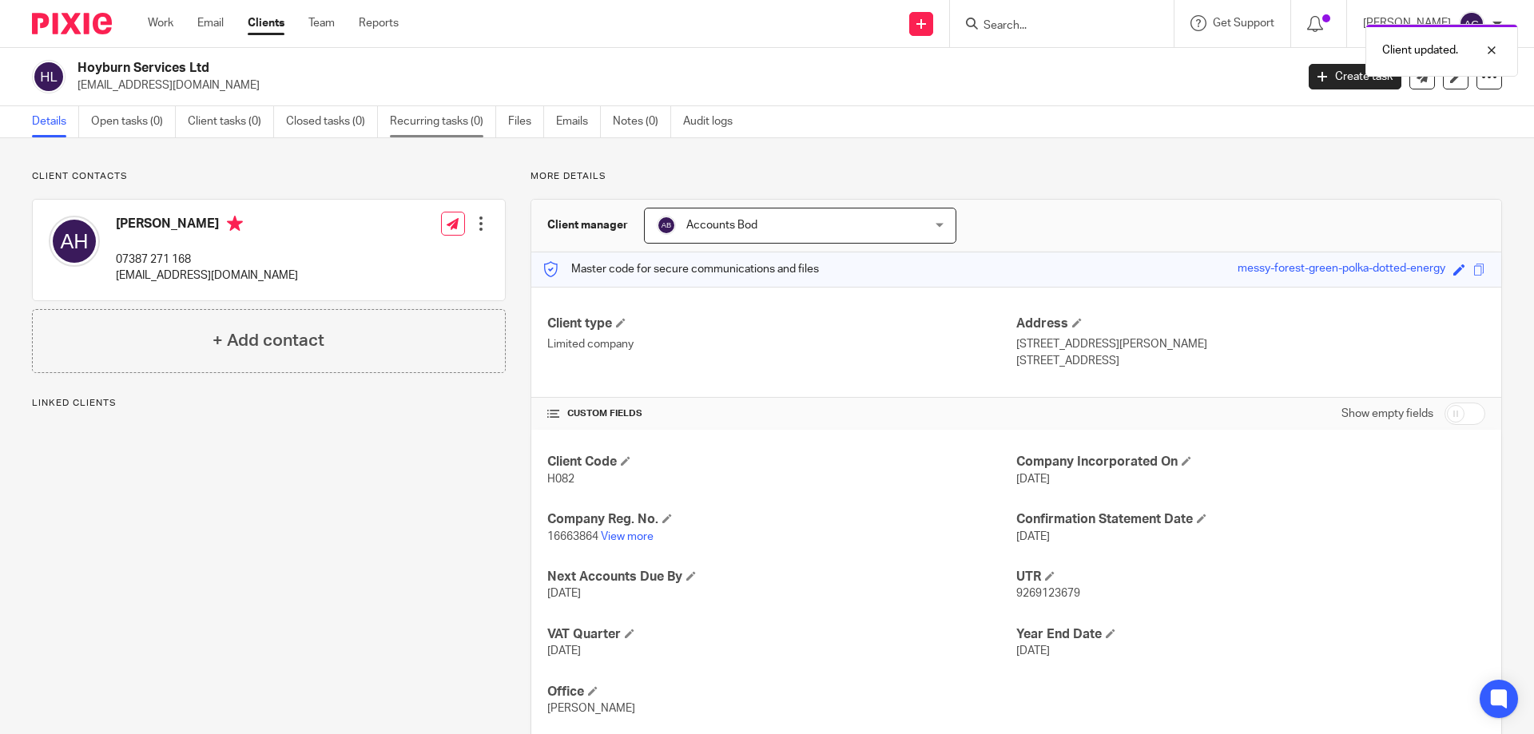
click at [474, 123] on link "Recurring tasks (0)" at bounding box center [443, 121] width 106 height 31
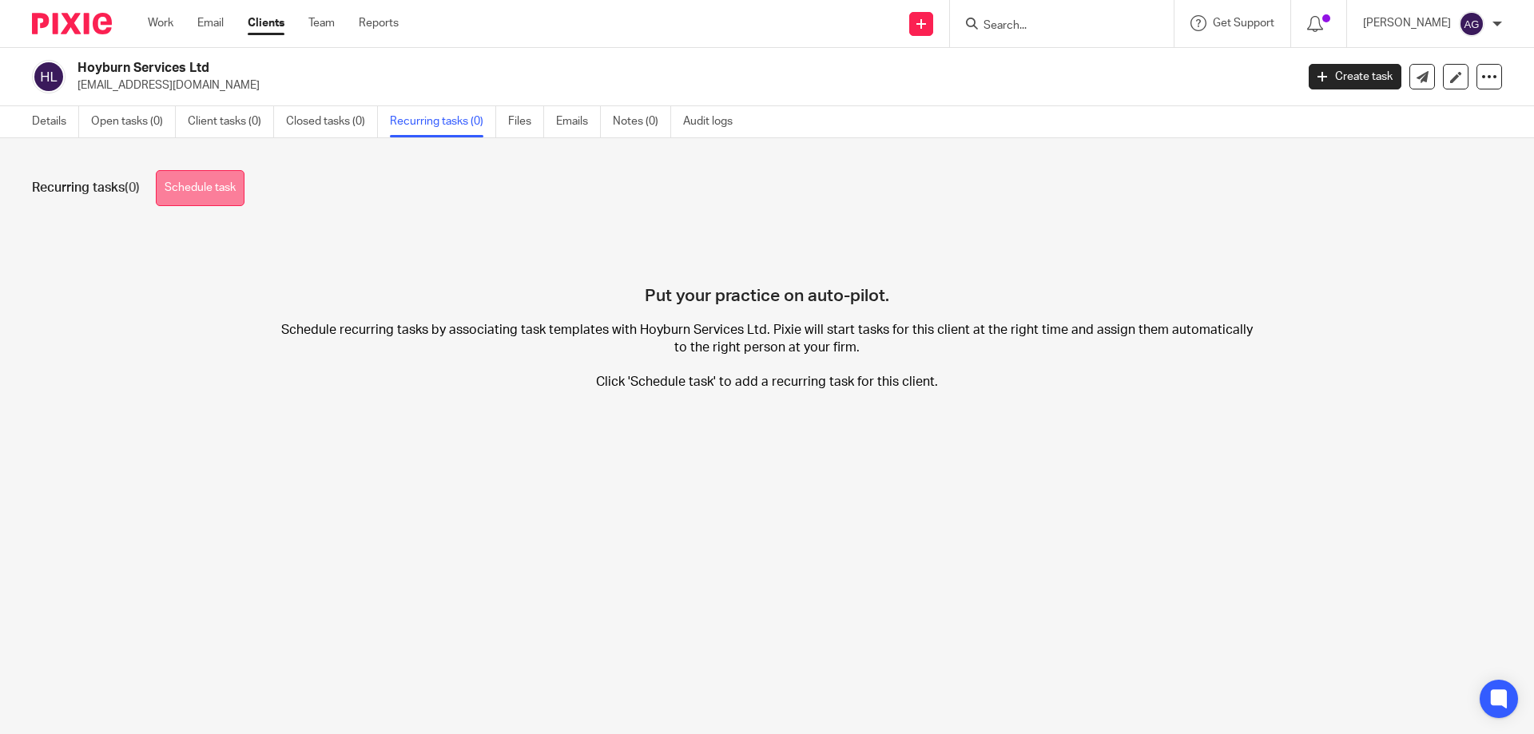
click at [217, 177] on link "Schedule task" at bounding box center [200, 188] width 89 height 36
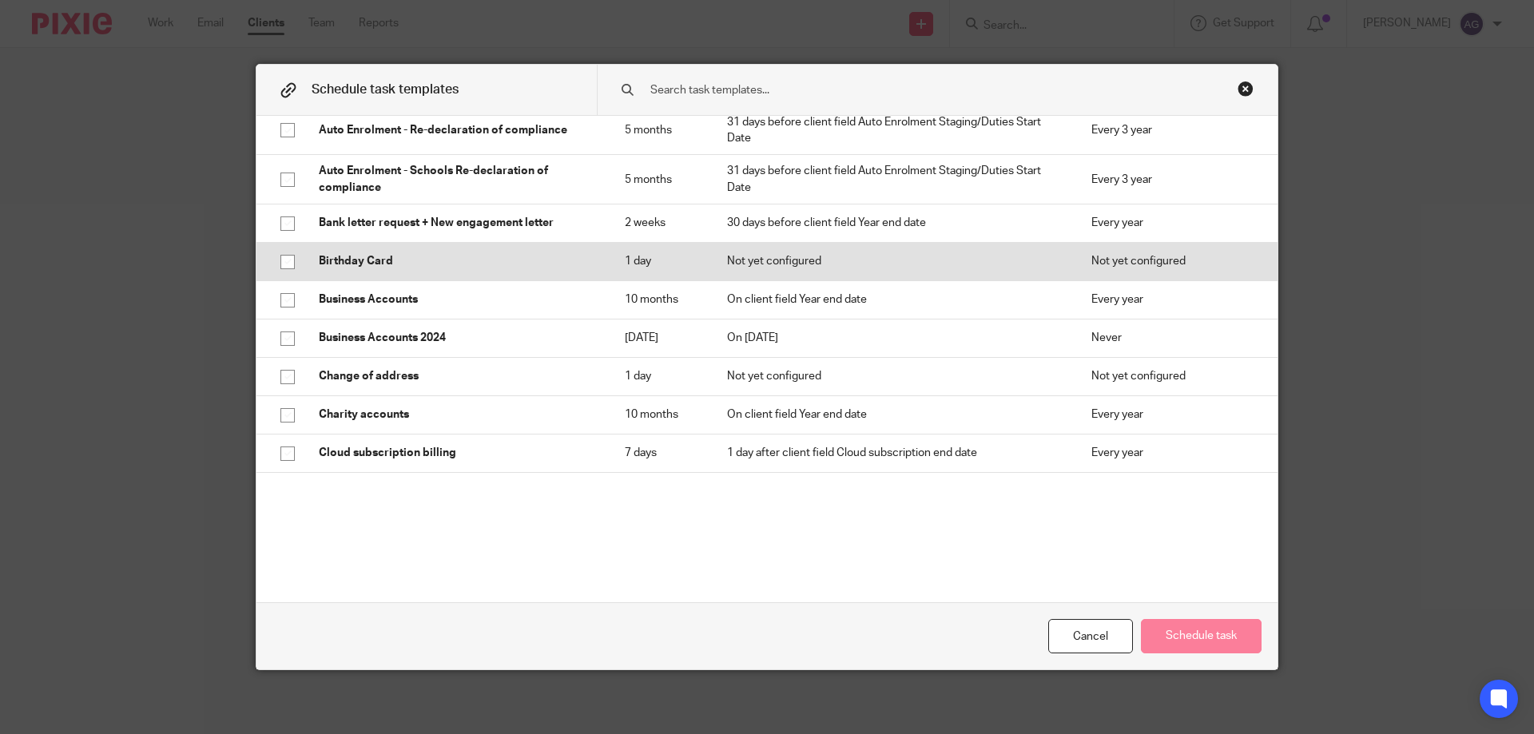
scroll to position [320, 0]
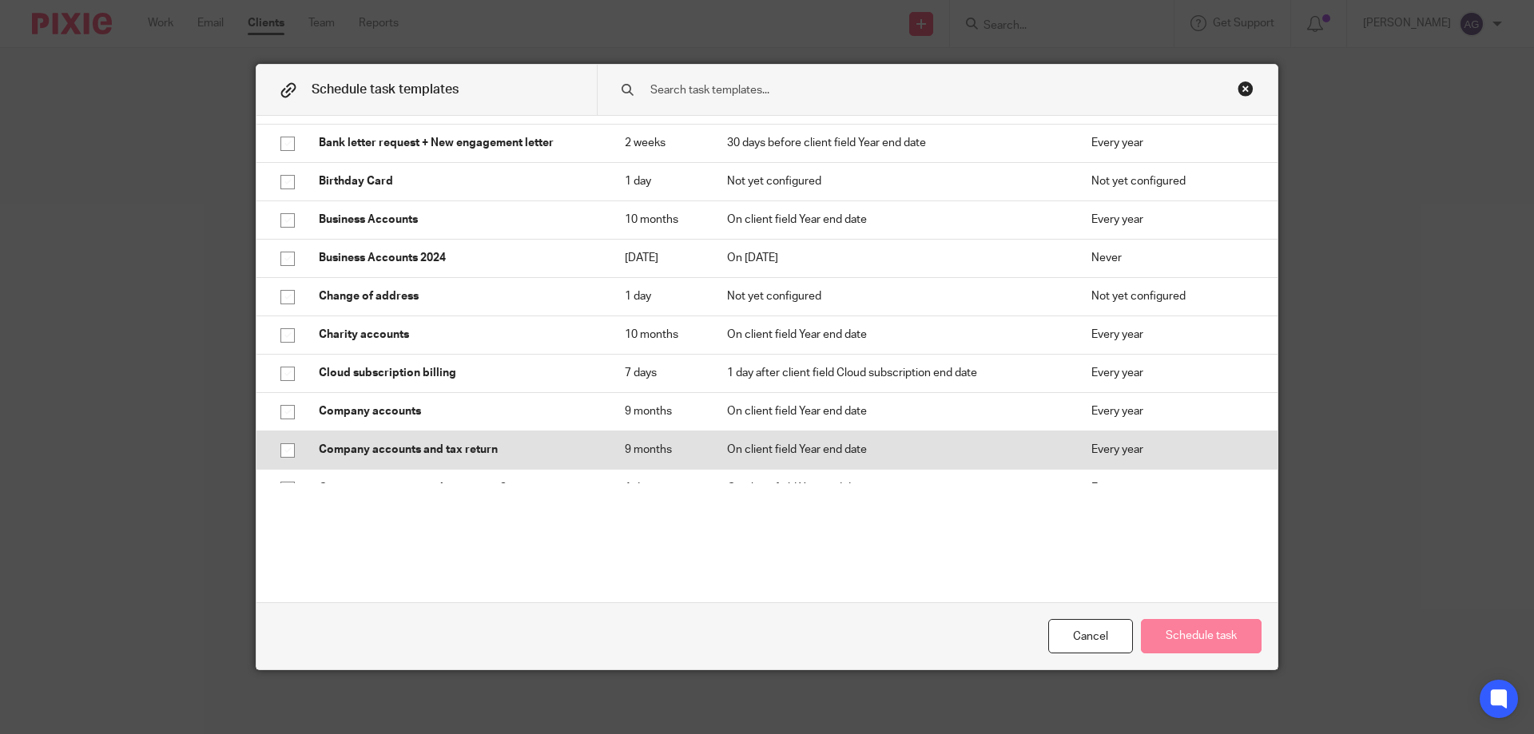
click at [276, 442] on input "checkbox" at bounding box center [287, 450] width 30 height 30
checkbox input "true"
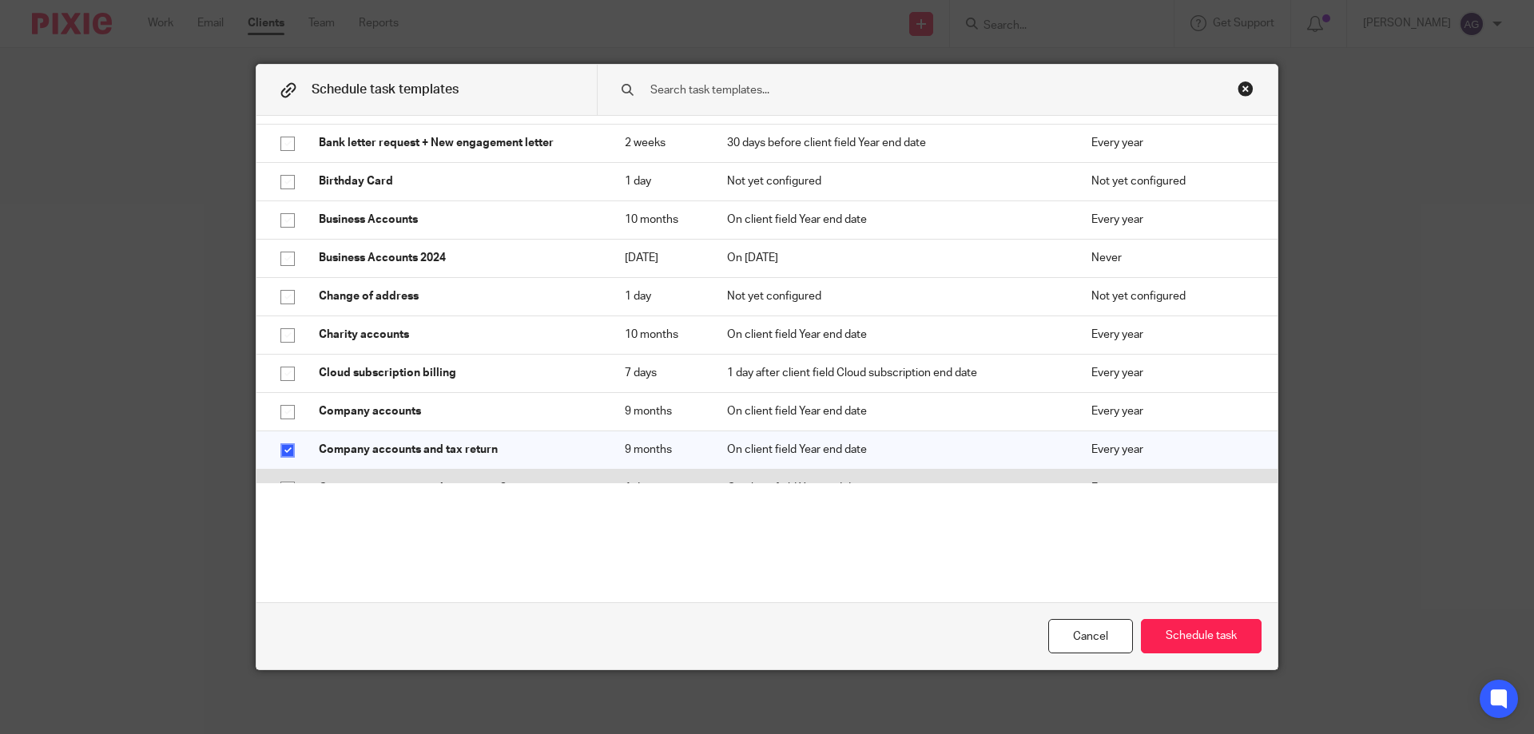
scroll to position [479, 0]
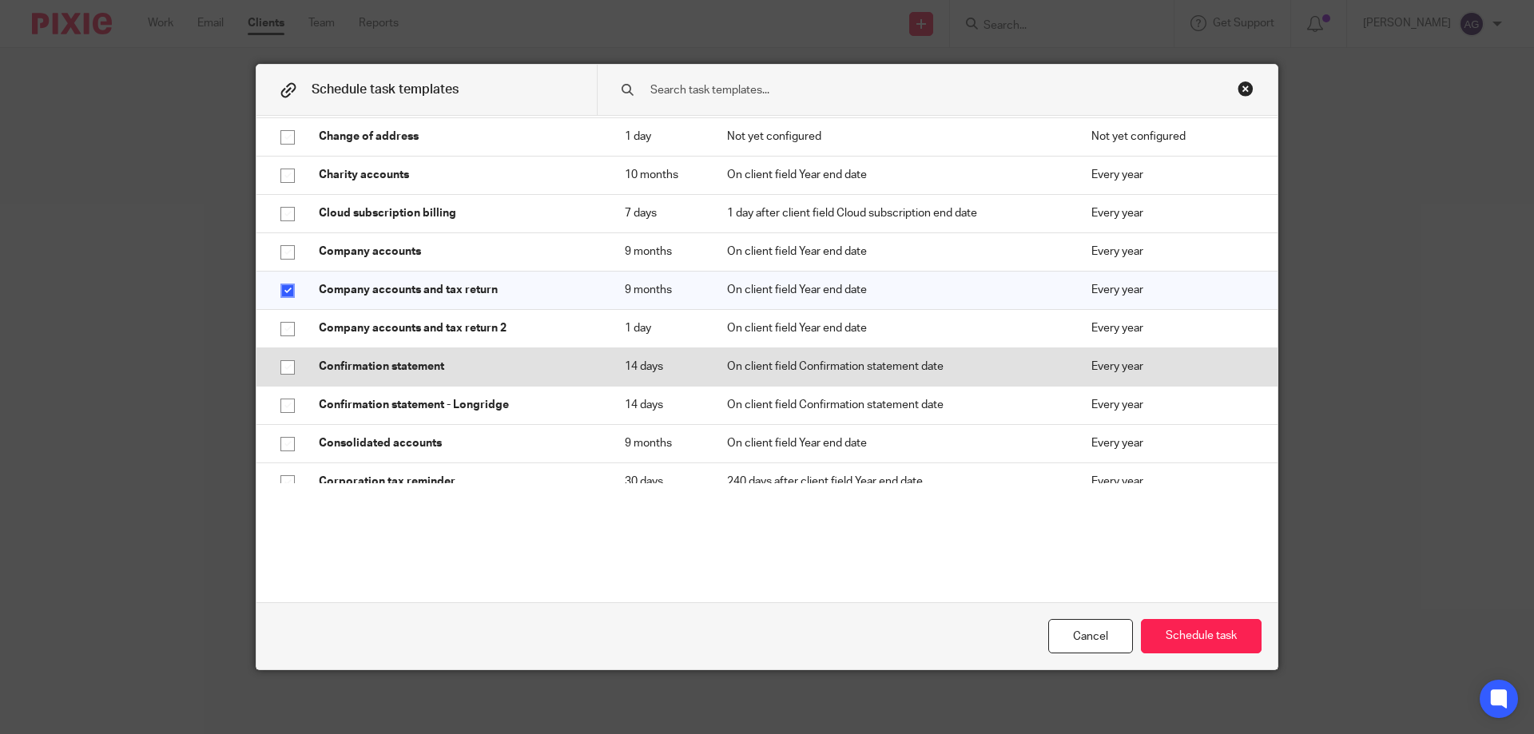
click at [292, 368] on input "checkbox" at bounding box center [287, 367] width 30 height 30
checkbox input "true"
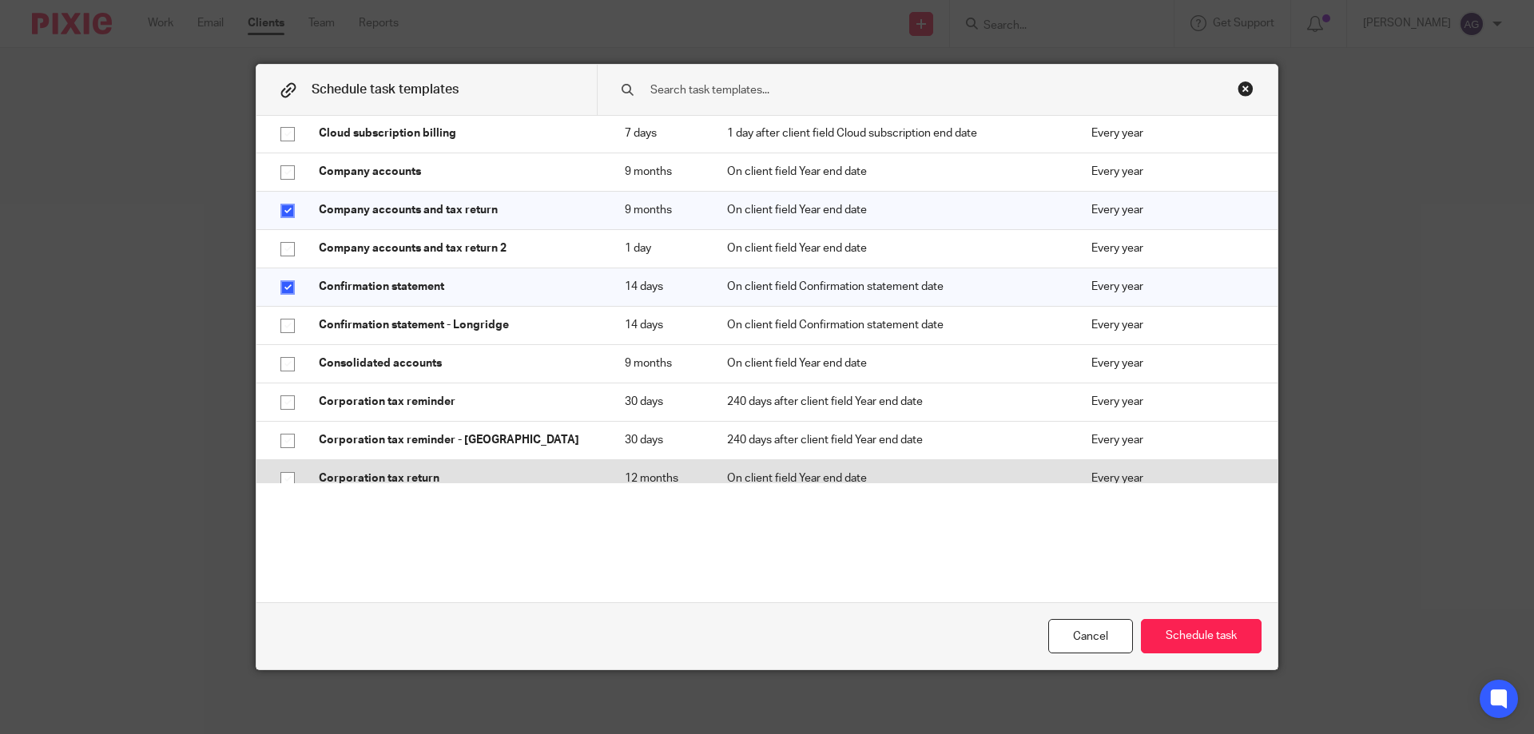
scroll to position [639, 0]
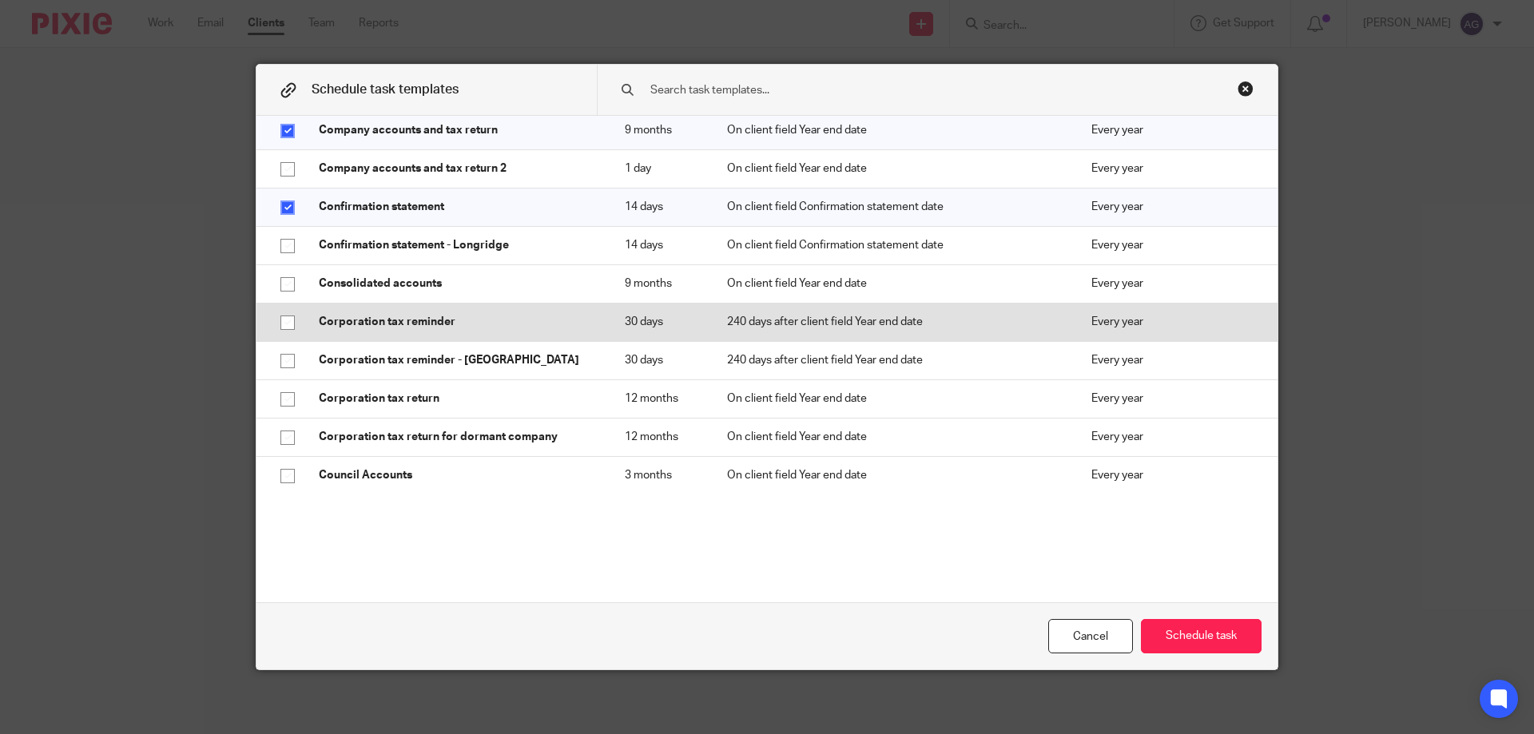
click at [290, 323] on input "checkbox" at bounding box center [287, 323] width 30 height 30
checkbox input "true"
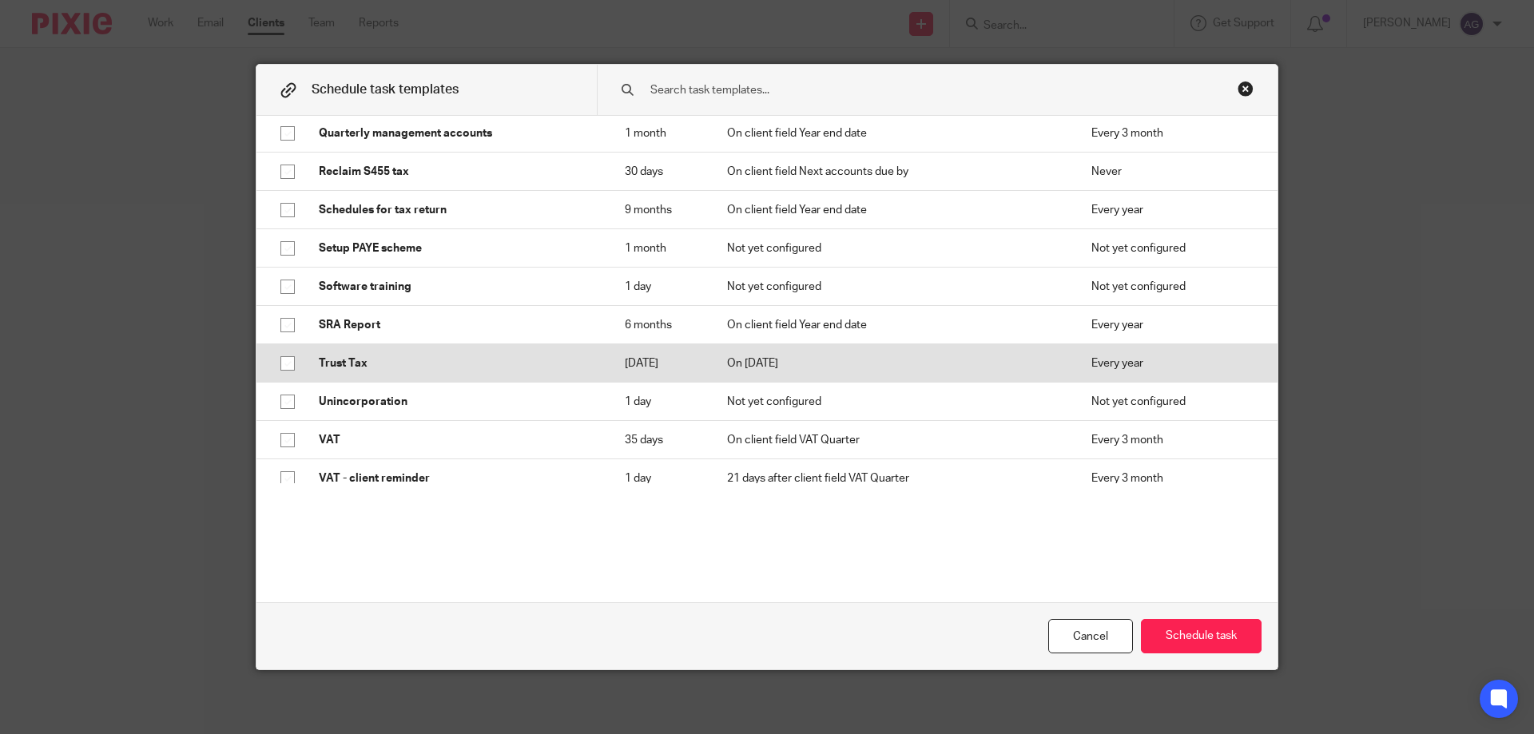
scroll to position [2157, 0]
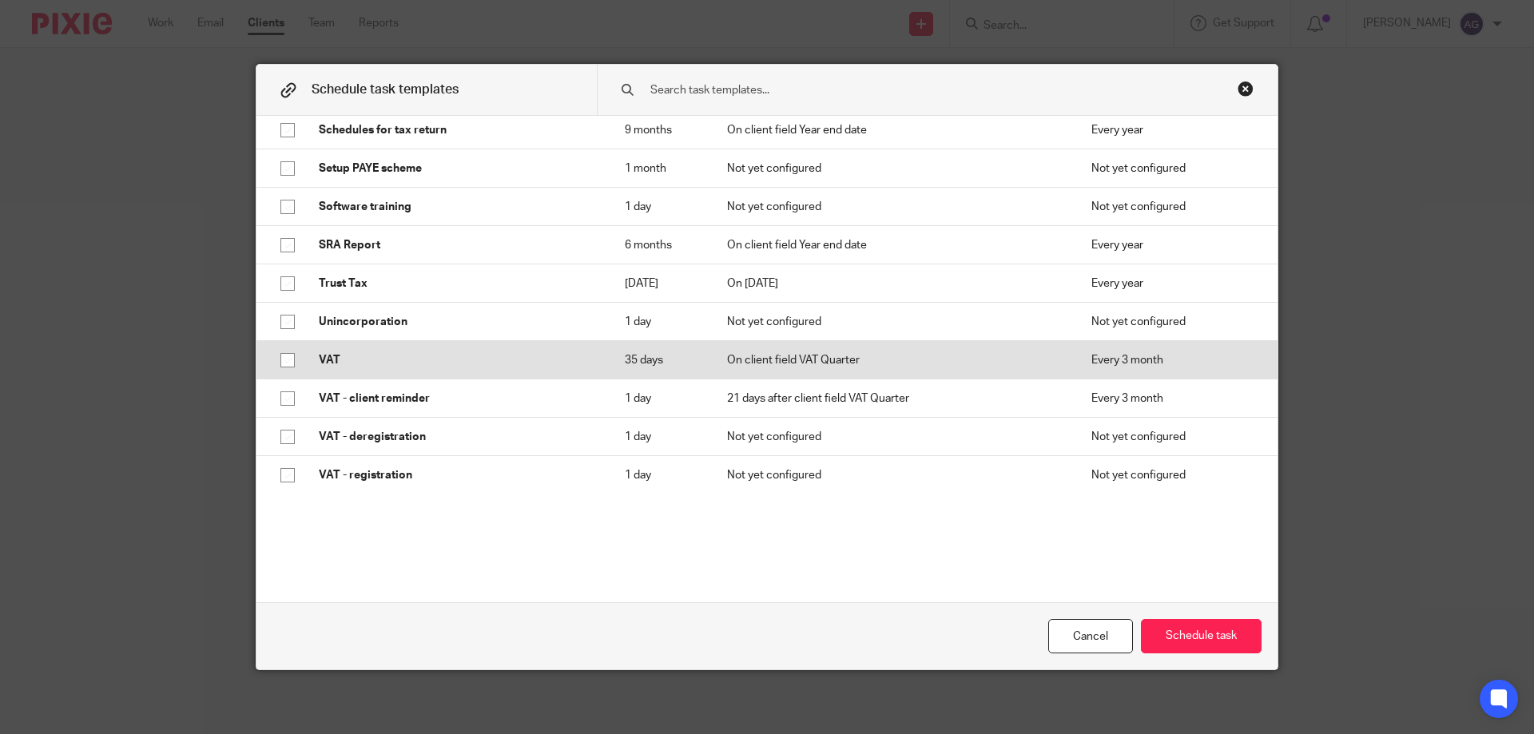
click at [279, 372] on input "checkbox" at bounding box center [287, 360] width 30 height 30
checkbox input "true"
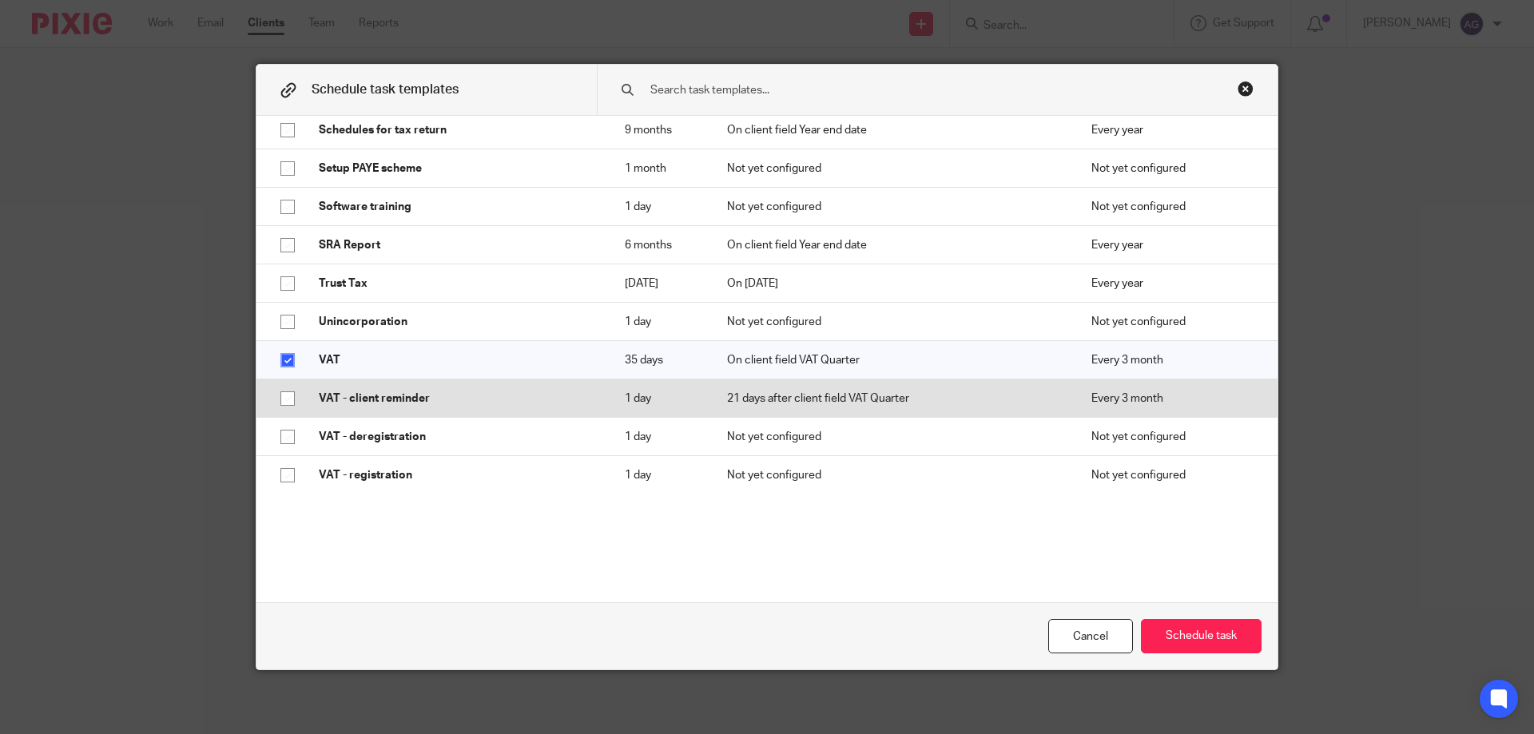
scroll to position [2179, 0]
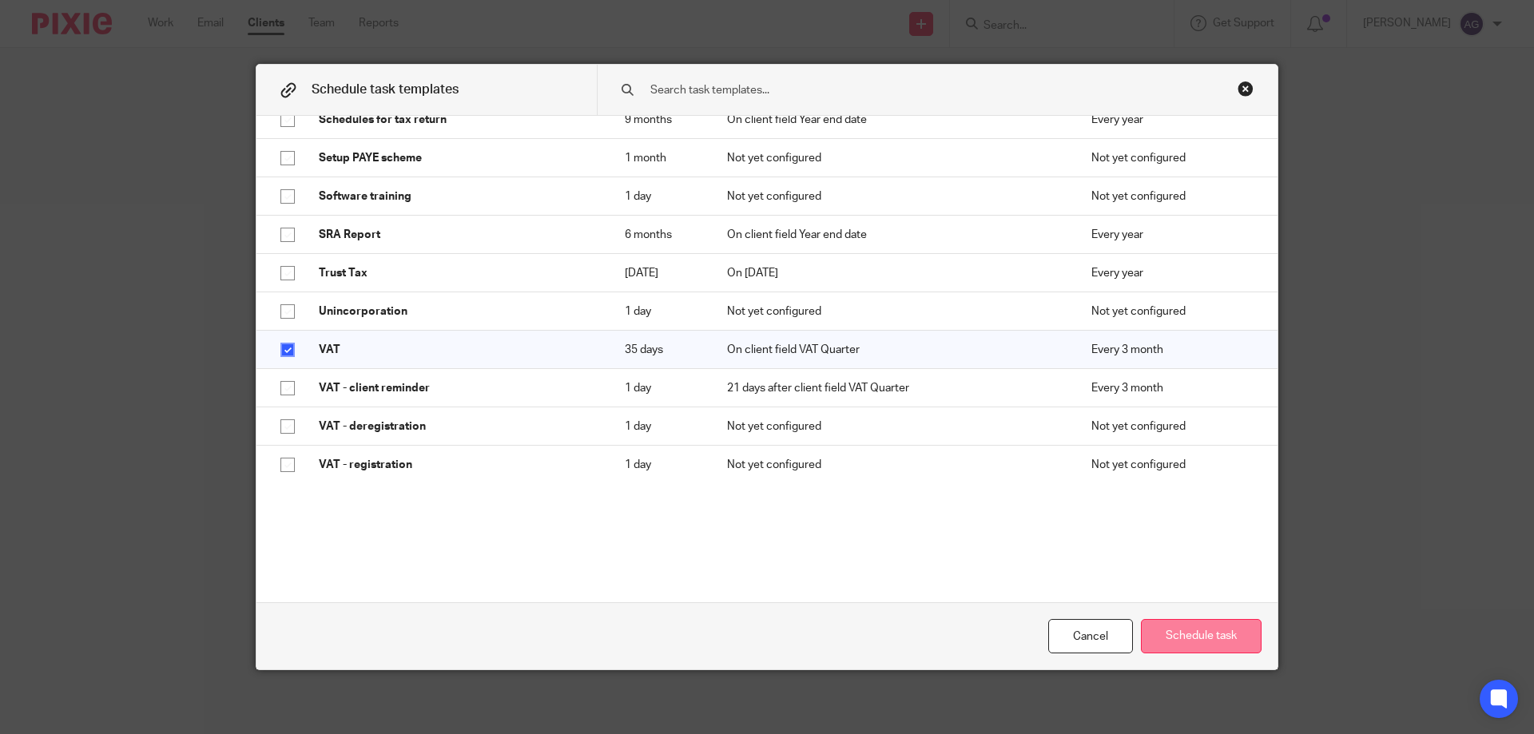
click at [1194, 647] on button "Schedule task" at bounding box center [1201, 636] width 121 height 34
